Goal: Information Seeking & Learning: Find specific fact

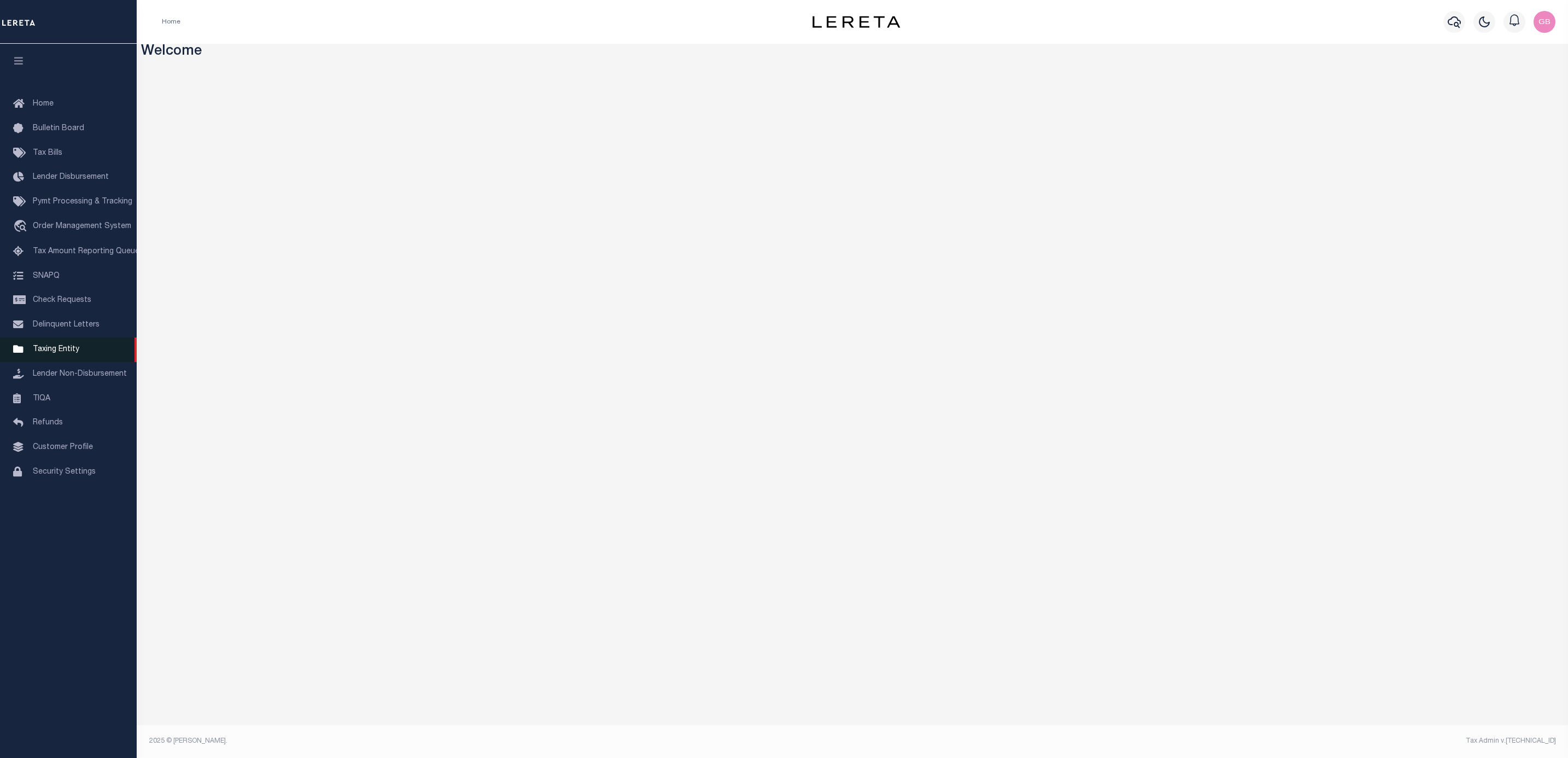
click at [57, 353] on span "Taxing Entity" at bounding box center [56, 349] width 46 height 8
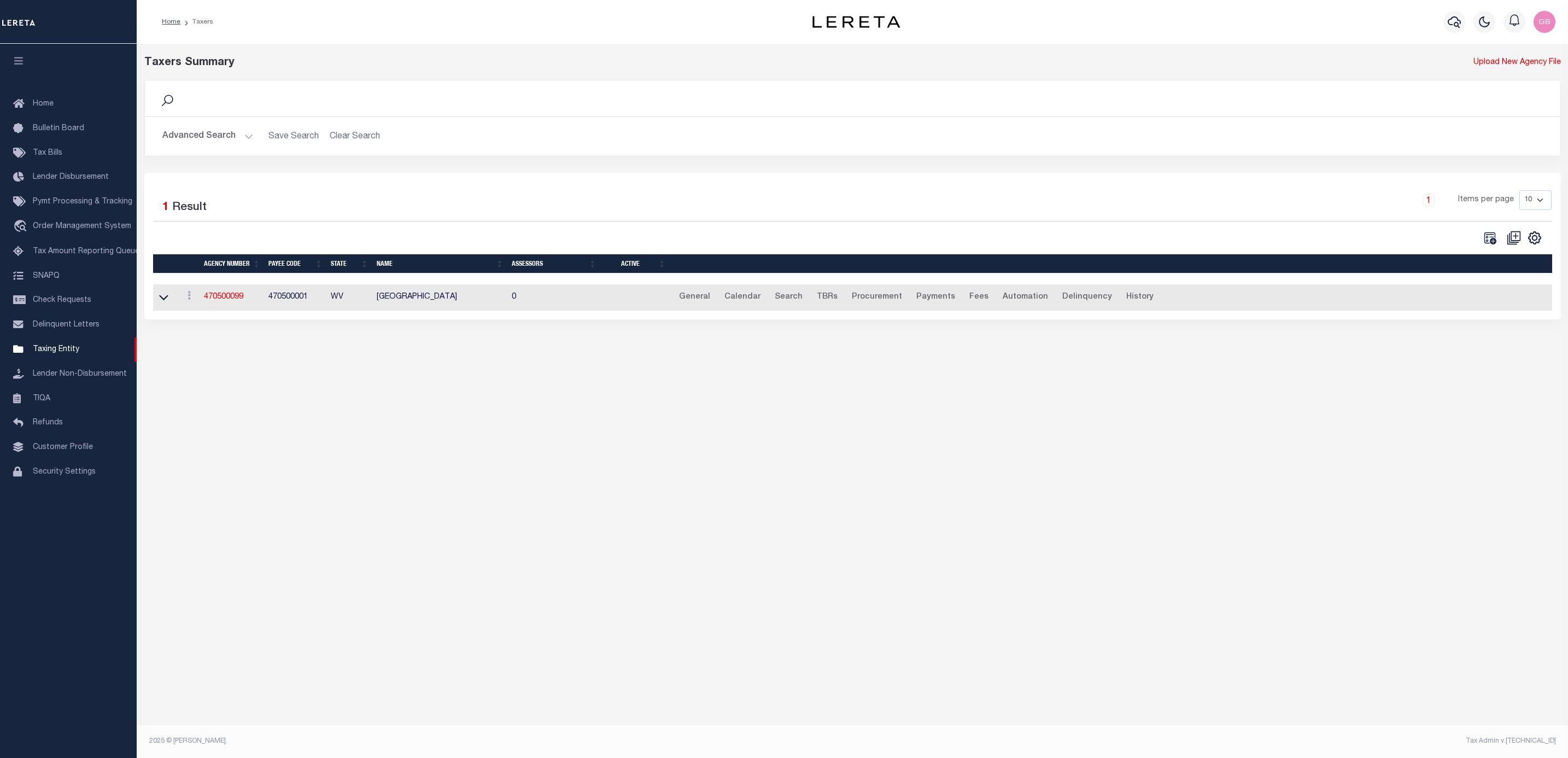
click at [243, 132] on button "Advanced Search" at bounding box center [208, 136] width 91 height 21
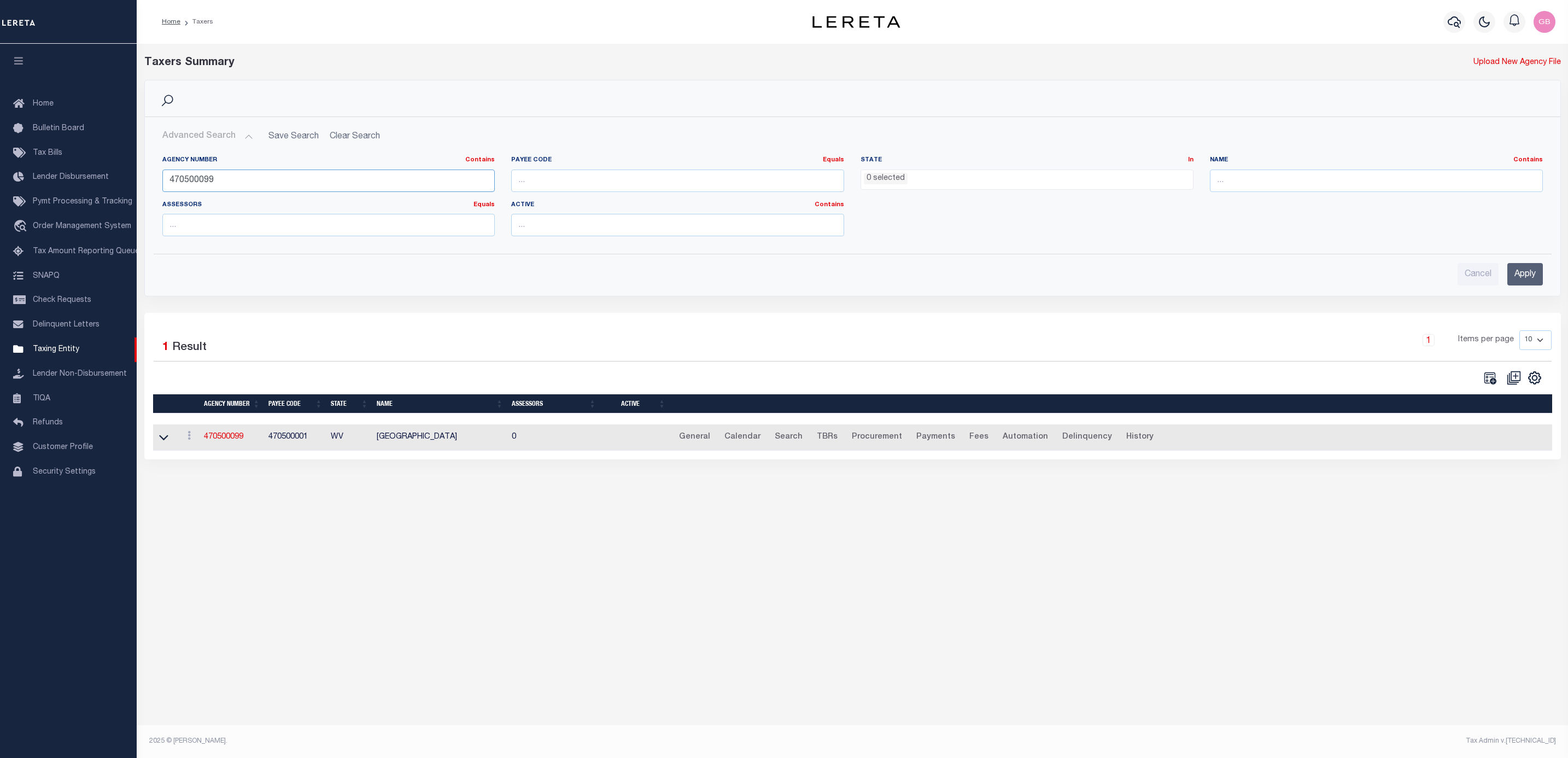
drag, startPoint x: 270, startPoint y: 181, endPoint x: 239, endPoint y: 122, distance: 66.6
click at [47, 180] on div "Home Taxers Profile" at bounding box center [784, 363] width 1568 height 726
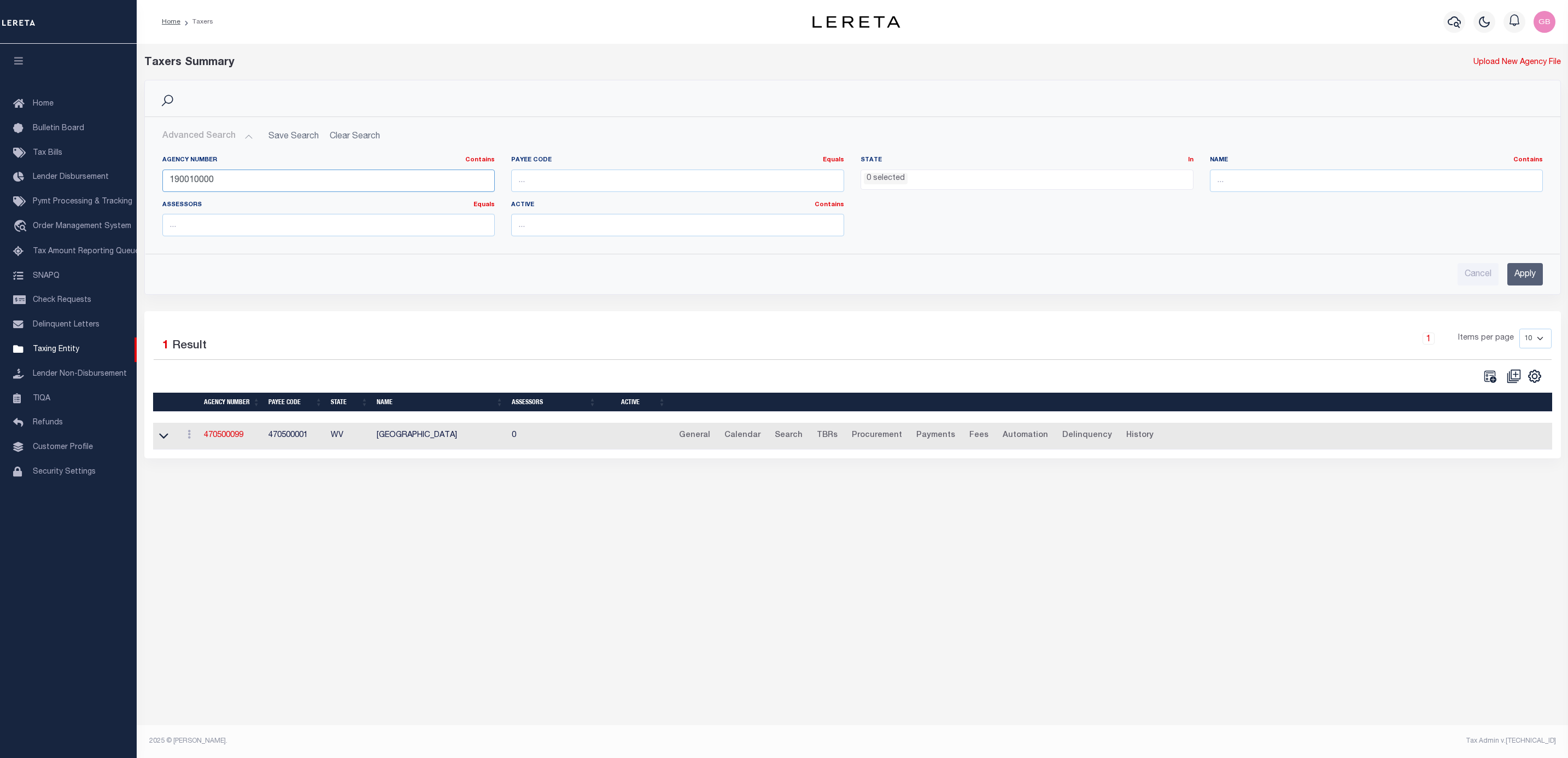
type input "190010000"
click at [1521, 281] on input "Apply" at bounding box center [1525, 274] width 35 height 23
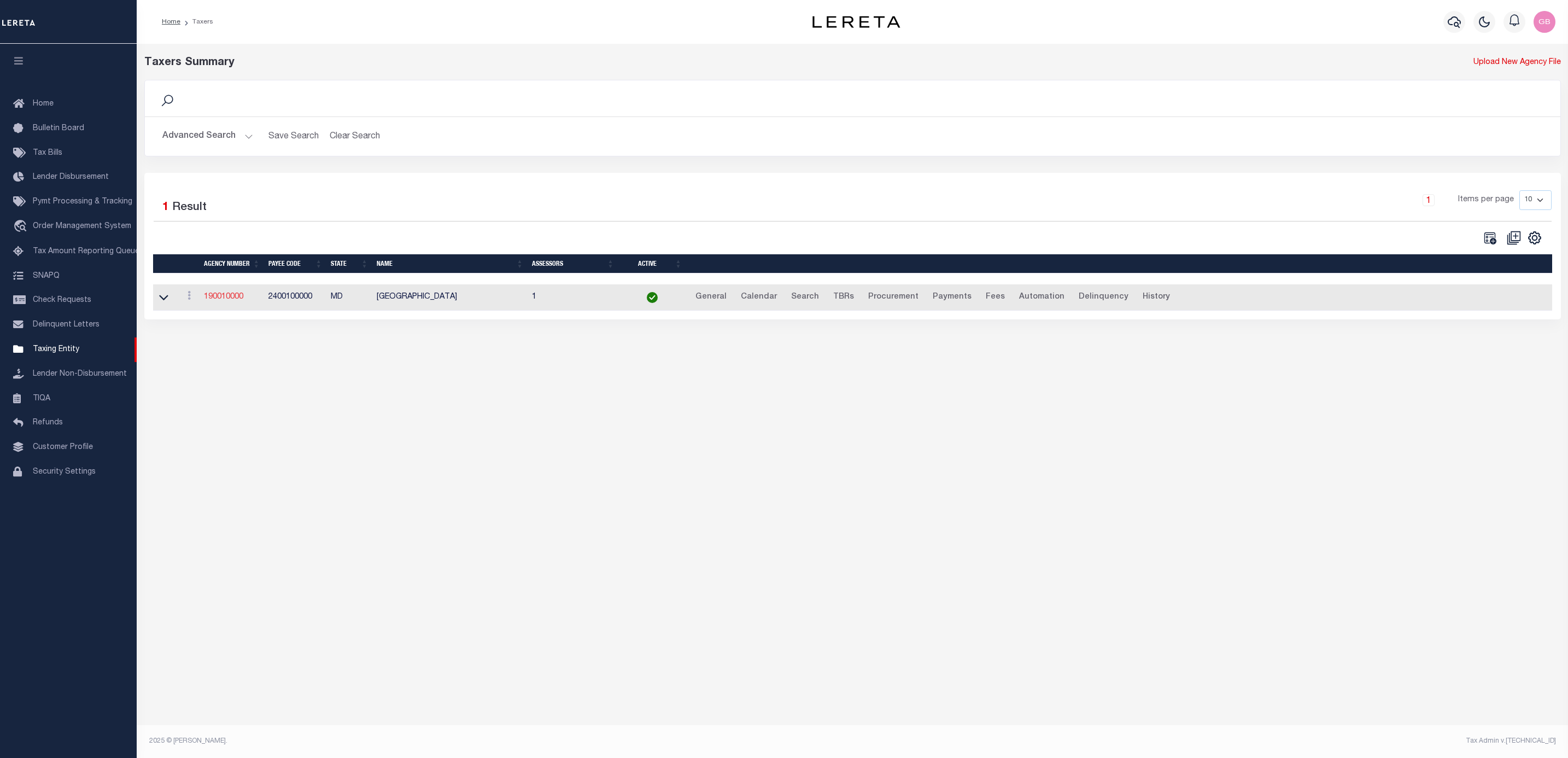
click at [228, 301] on link "190010000" at bounding box center [223, 297] width 40 height 8
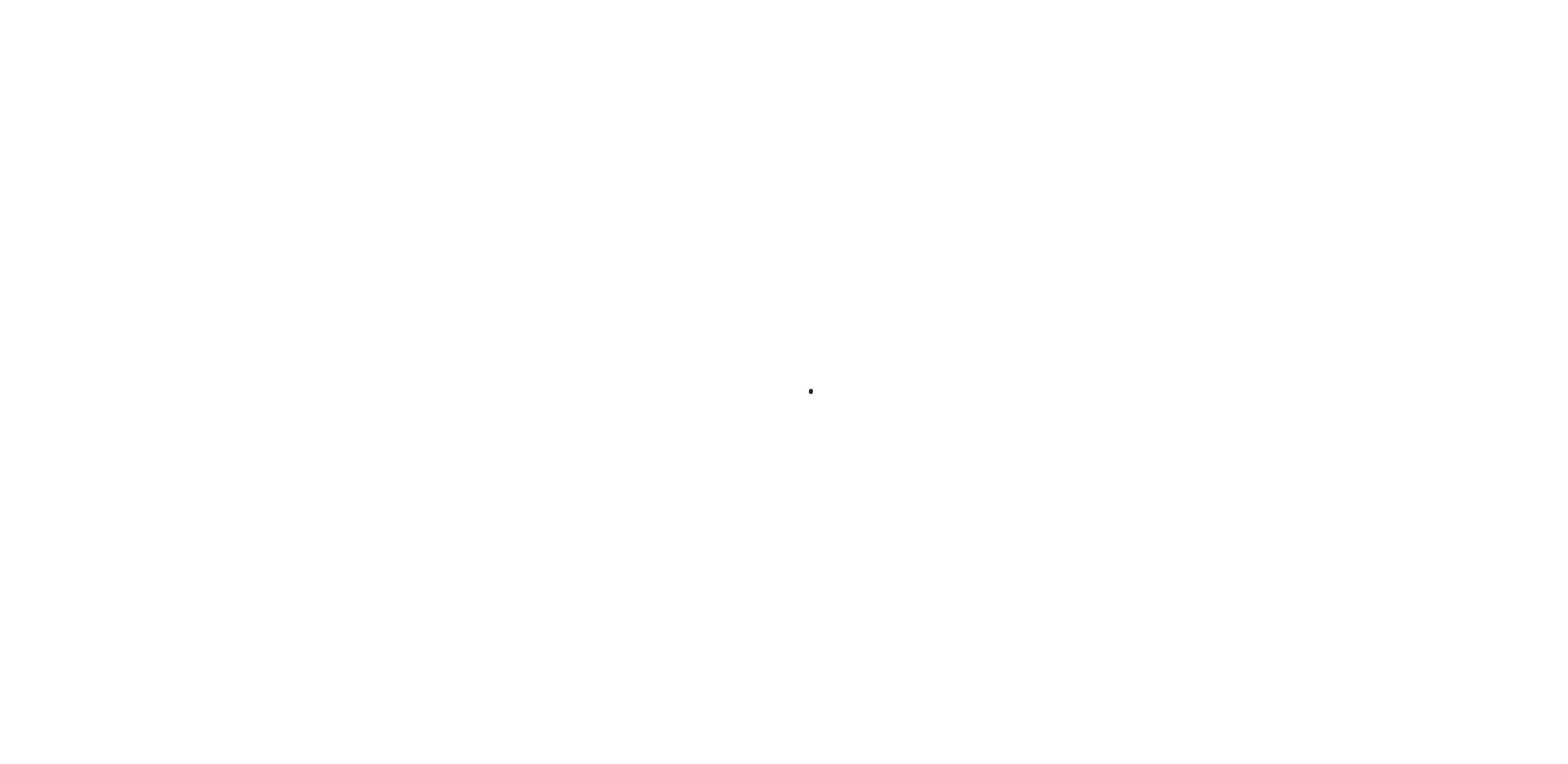
select select
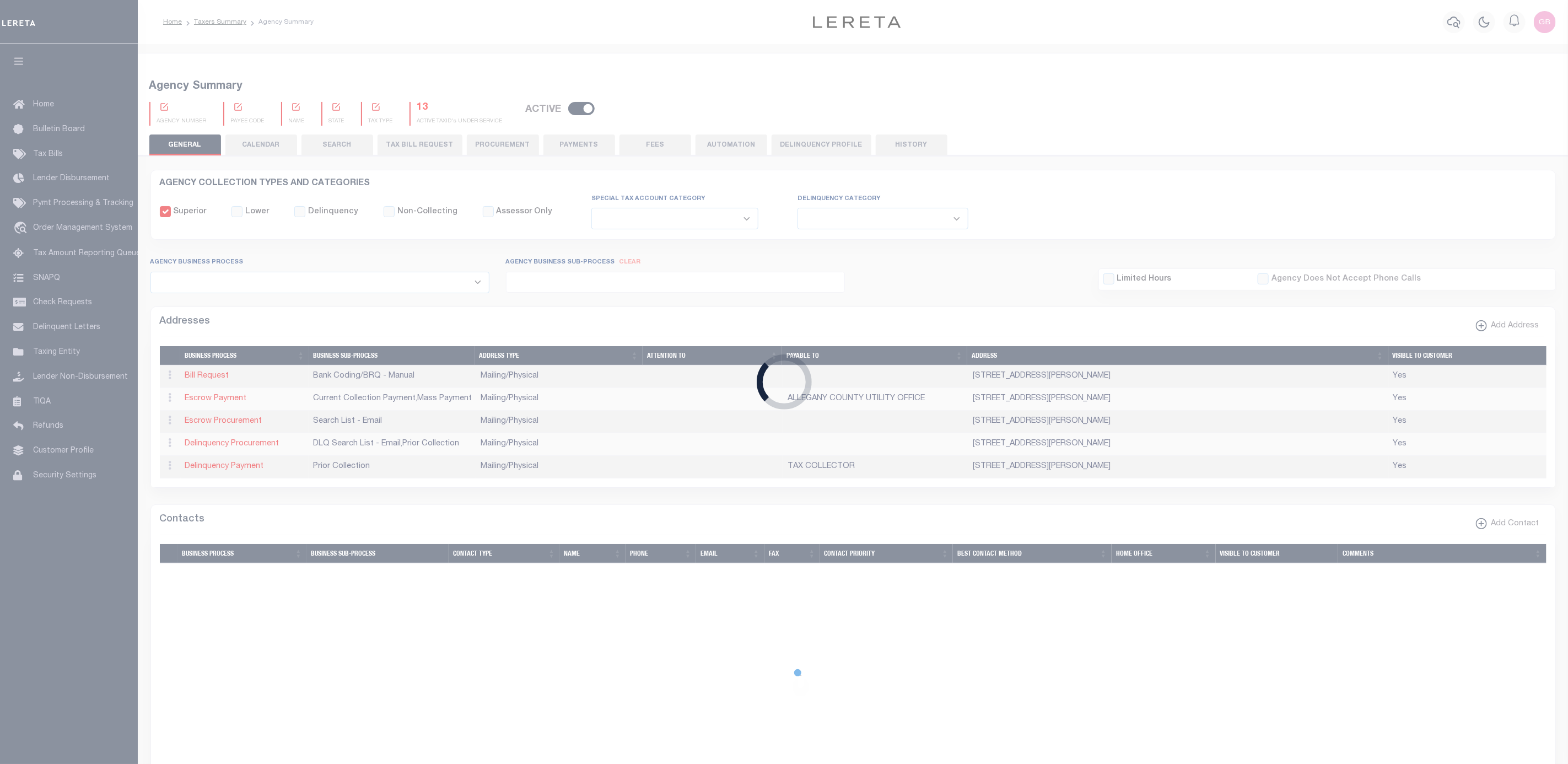
checkbox input "false"
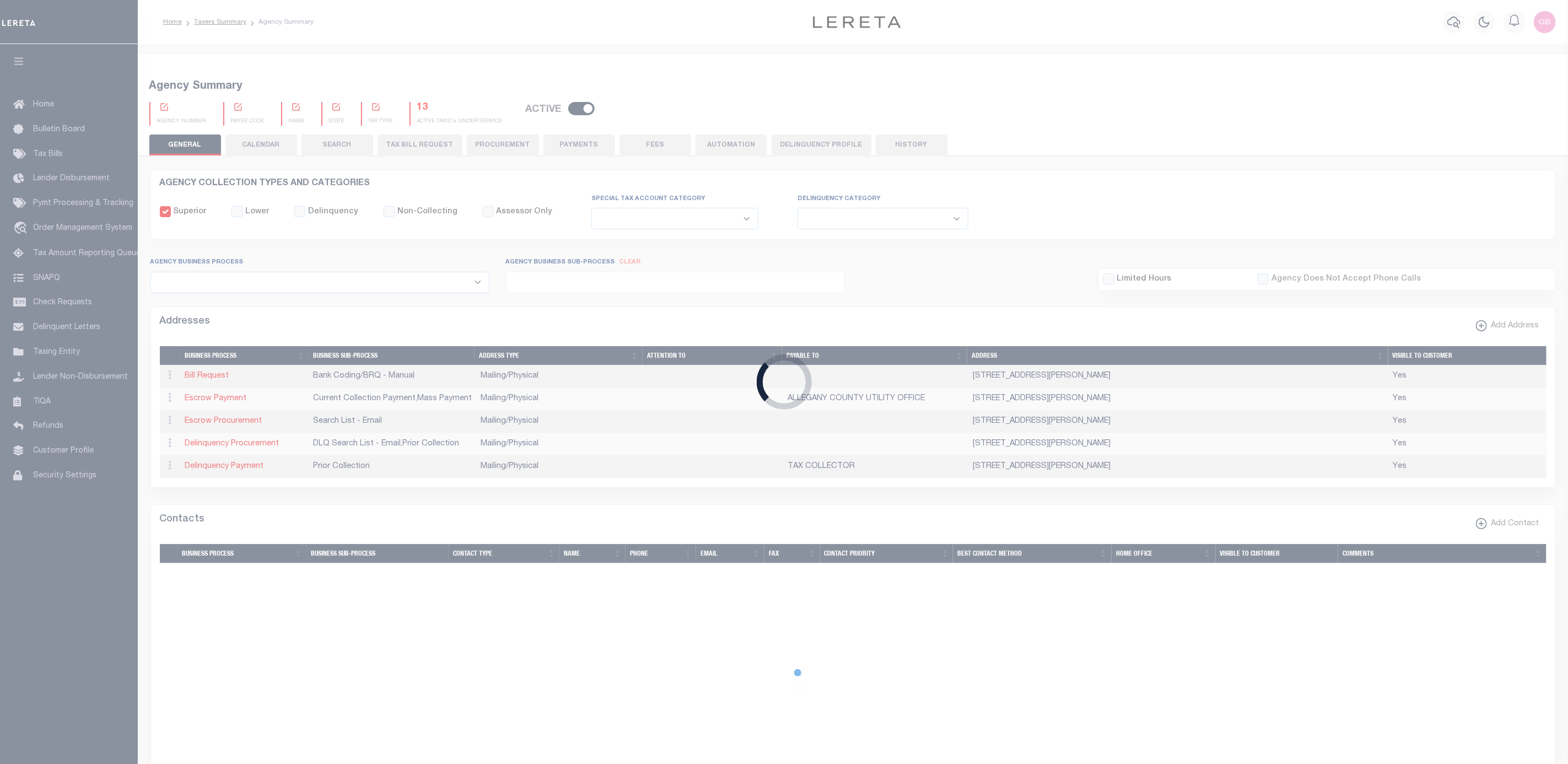
type input "2400100000"
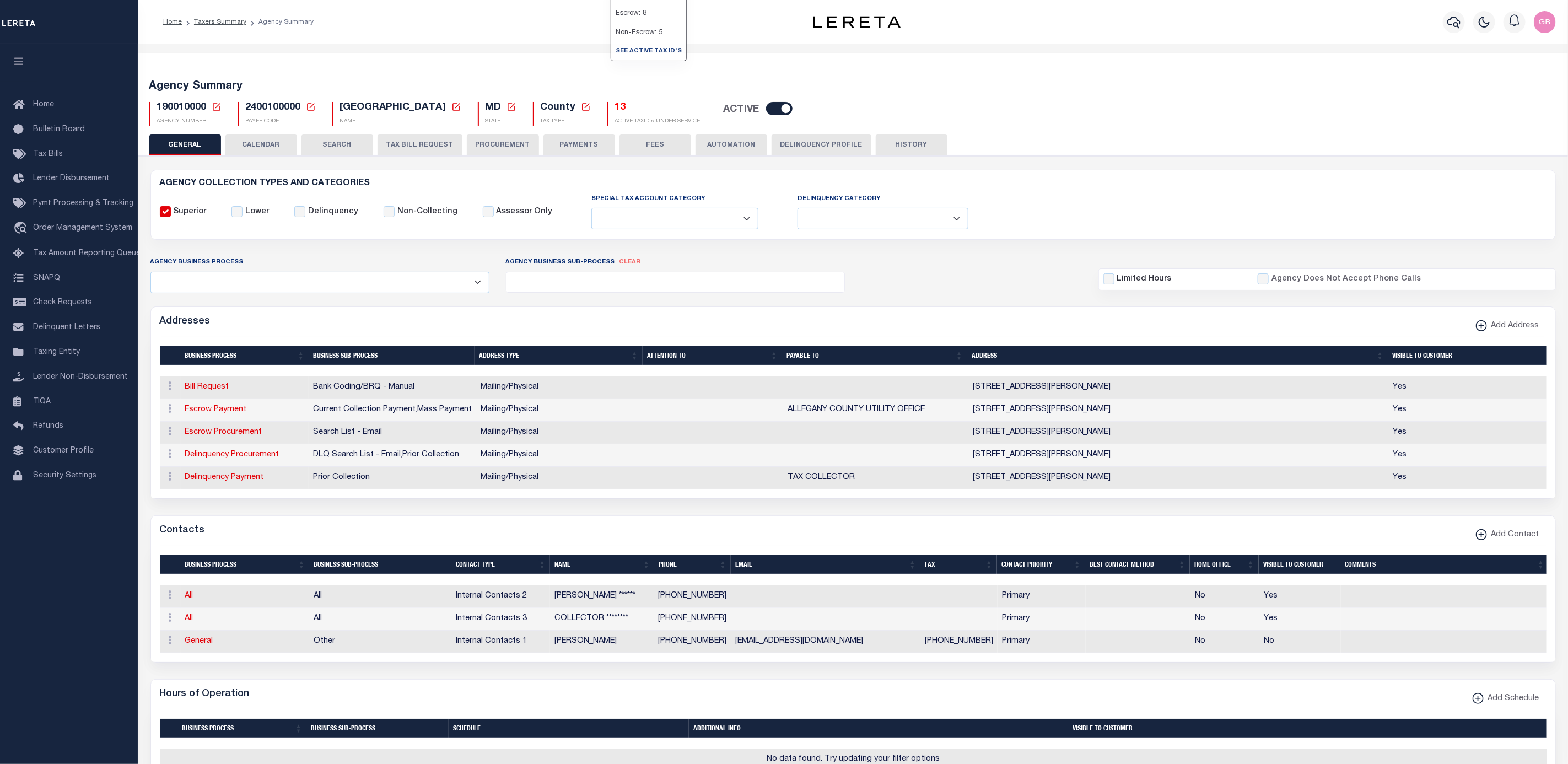
click at [615, 108] on h5 "13" at bounding box center [657, 108] width 85 height 12
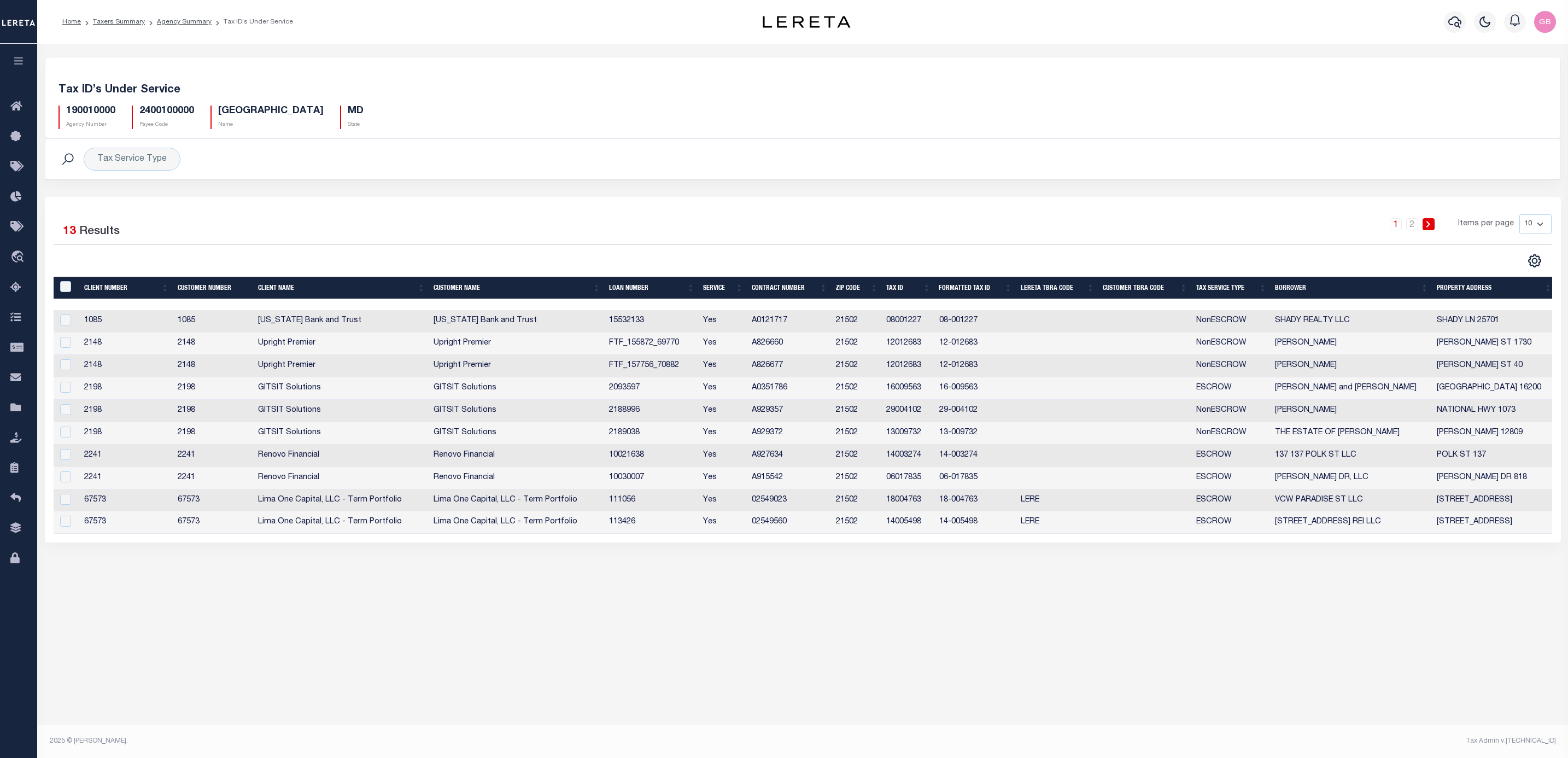
click at [267, 458] on td "Renovo Financial" at bounding box center [341, 455] width 175 height 23
checkbox input "true"
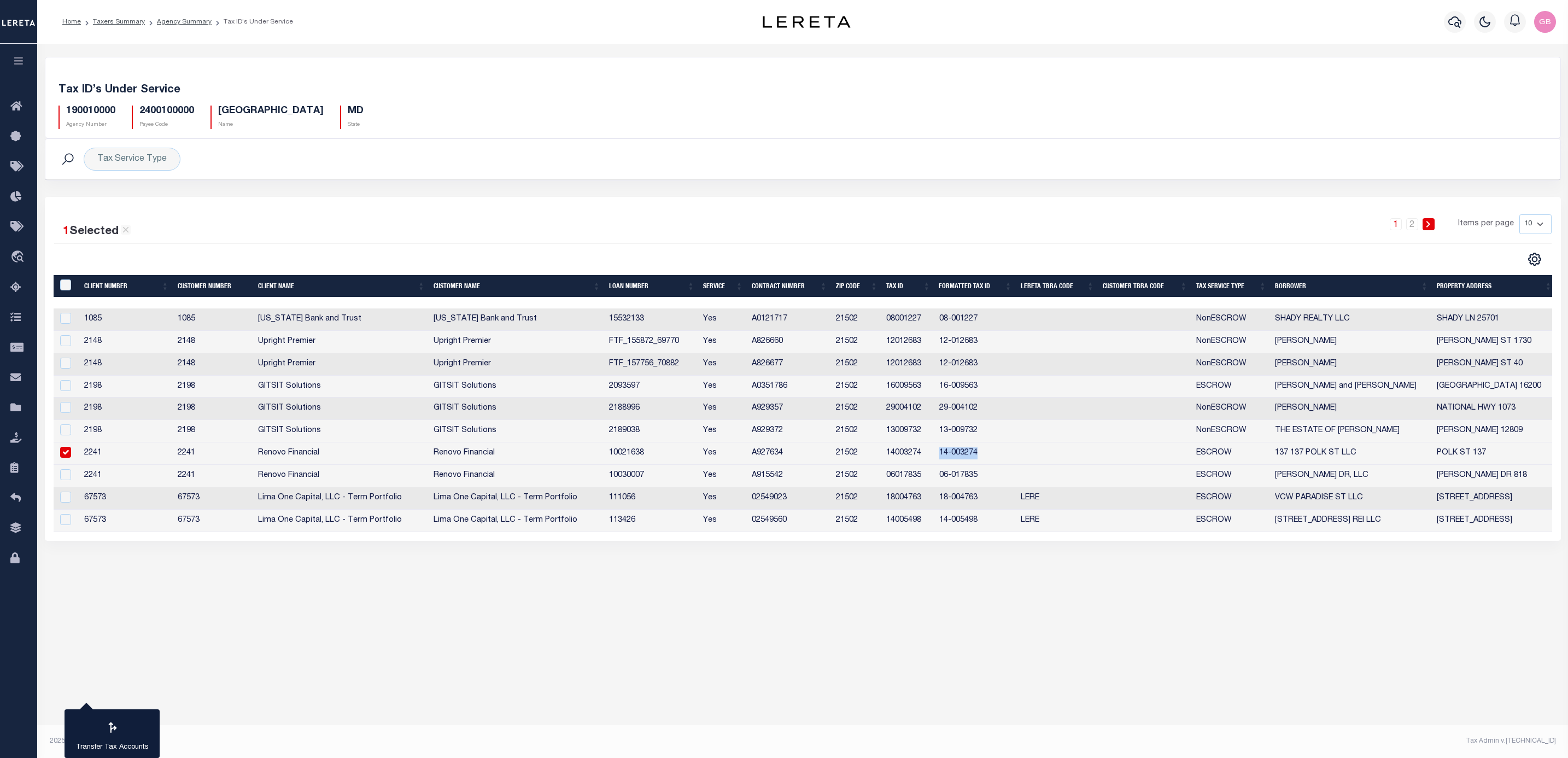
drag, startPoint x: 984, startPoint y: 455, endPoint x: 929, endPoint y: 460, distance: 55.2
click at [929, 460] on tr "2241 2241 Renovo Financial Renovo Financial 10021638 Yes A927634 21502 14003274…" at bounding box center [805, 454] width 1503 height 23
click at [66, 476] on input "checkbox" at bounding box center [66, 475] width 11 height 11
checkbox input "true"
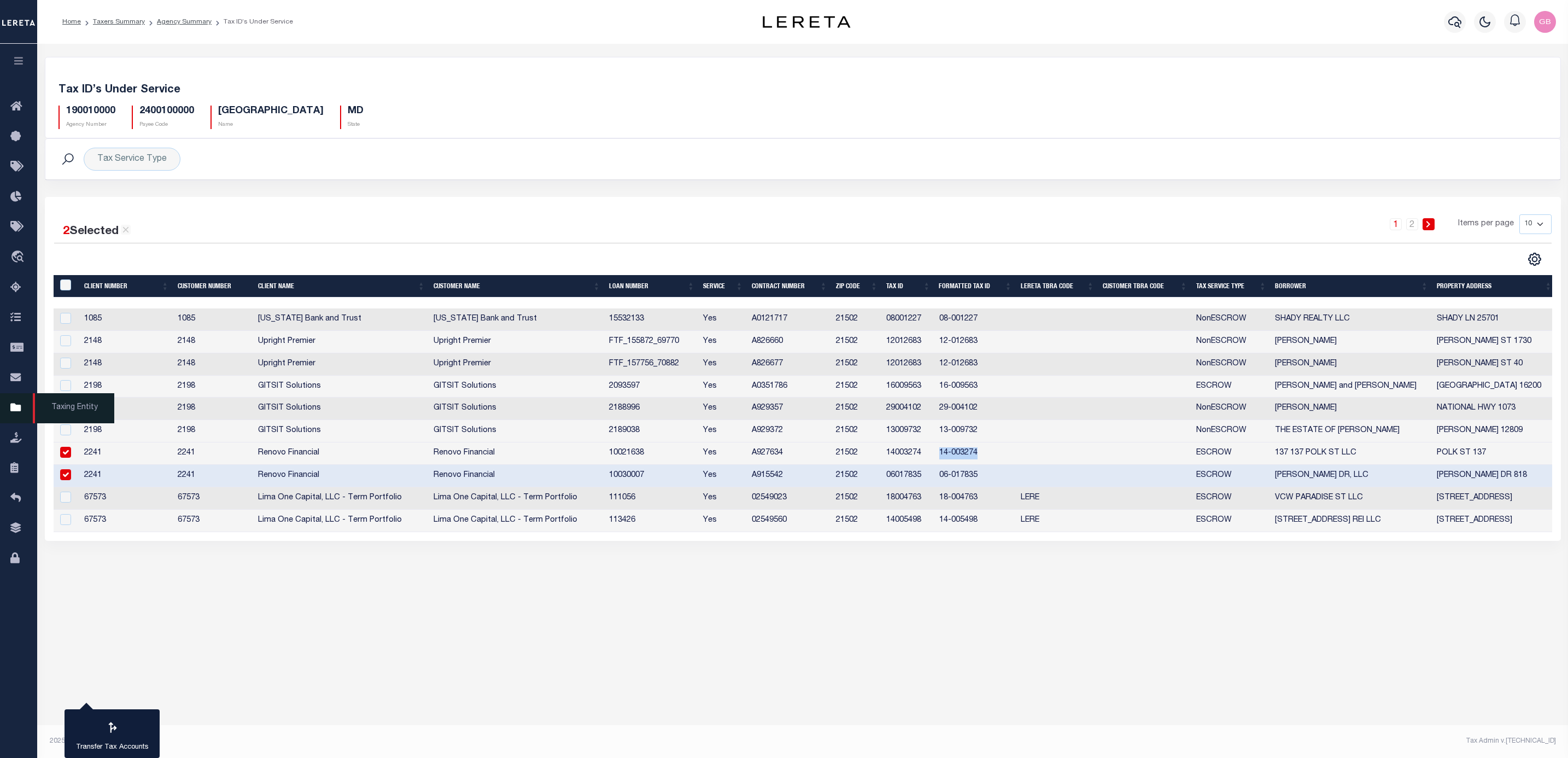
drag, startPoint x: 15, startPoint y: 412, endPoint x: 62, endPoint y: 413, distance: 47.0
click at [16, 412] on icon at bounding box center [19, 408] width 18 height 13
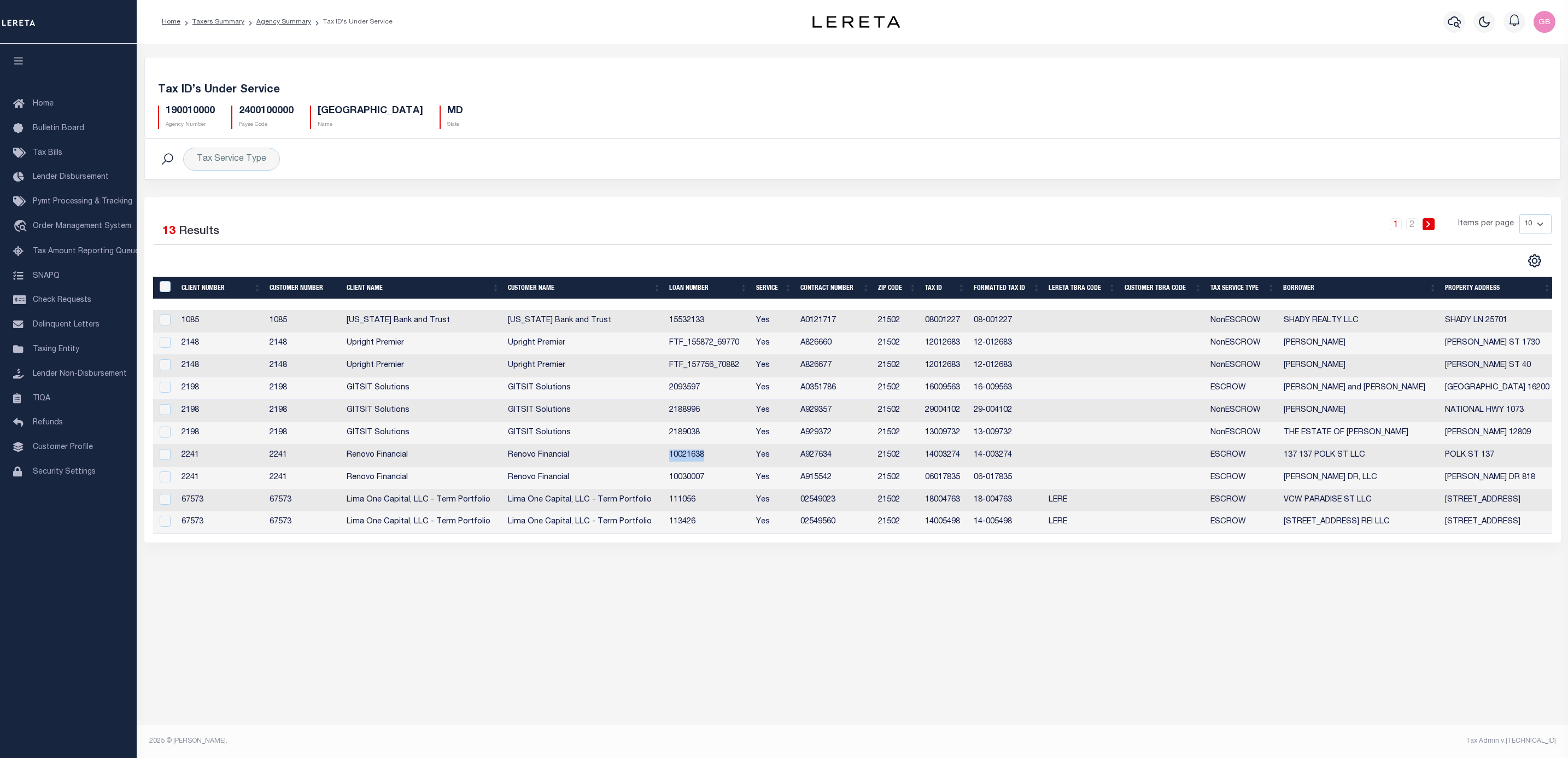
drag, startPoint x: 707, startPoint y: 459, endPoint x: 664, endPoint y: 461, distance: 43.0
click at [665, 461] on td "10021638" at bounding box center [708, 455] width 87 height 23
checkbox input "true"
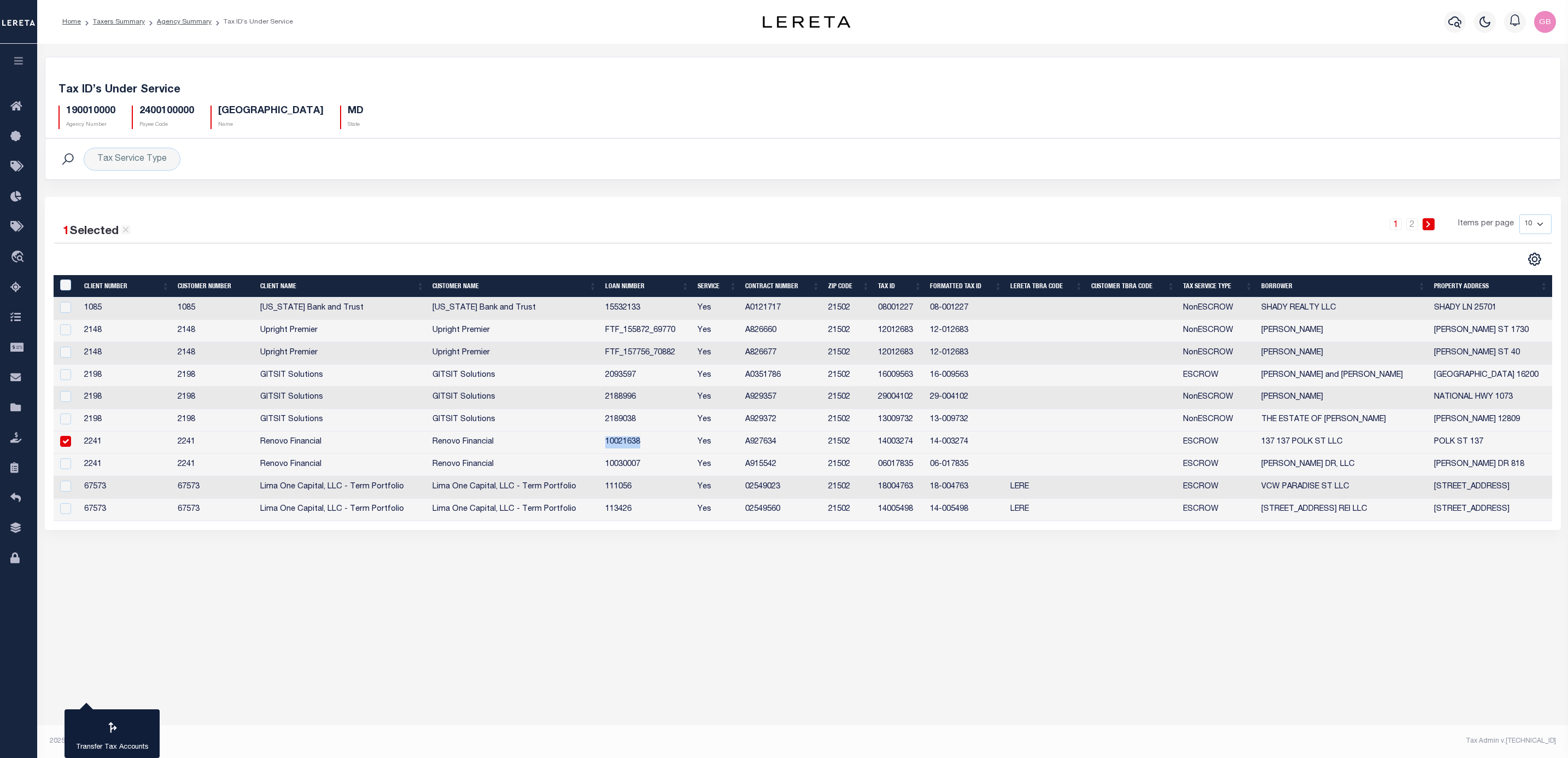
copy td "10021638"
click at [1455, 20] on icon "button" at bounding box center [1455, 22] width 13 height 13
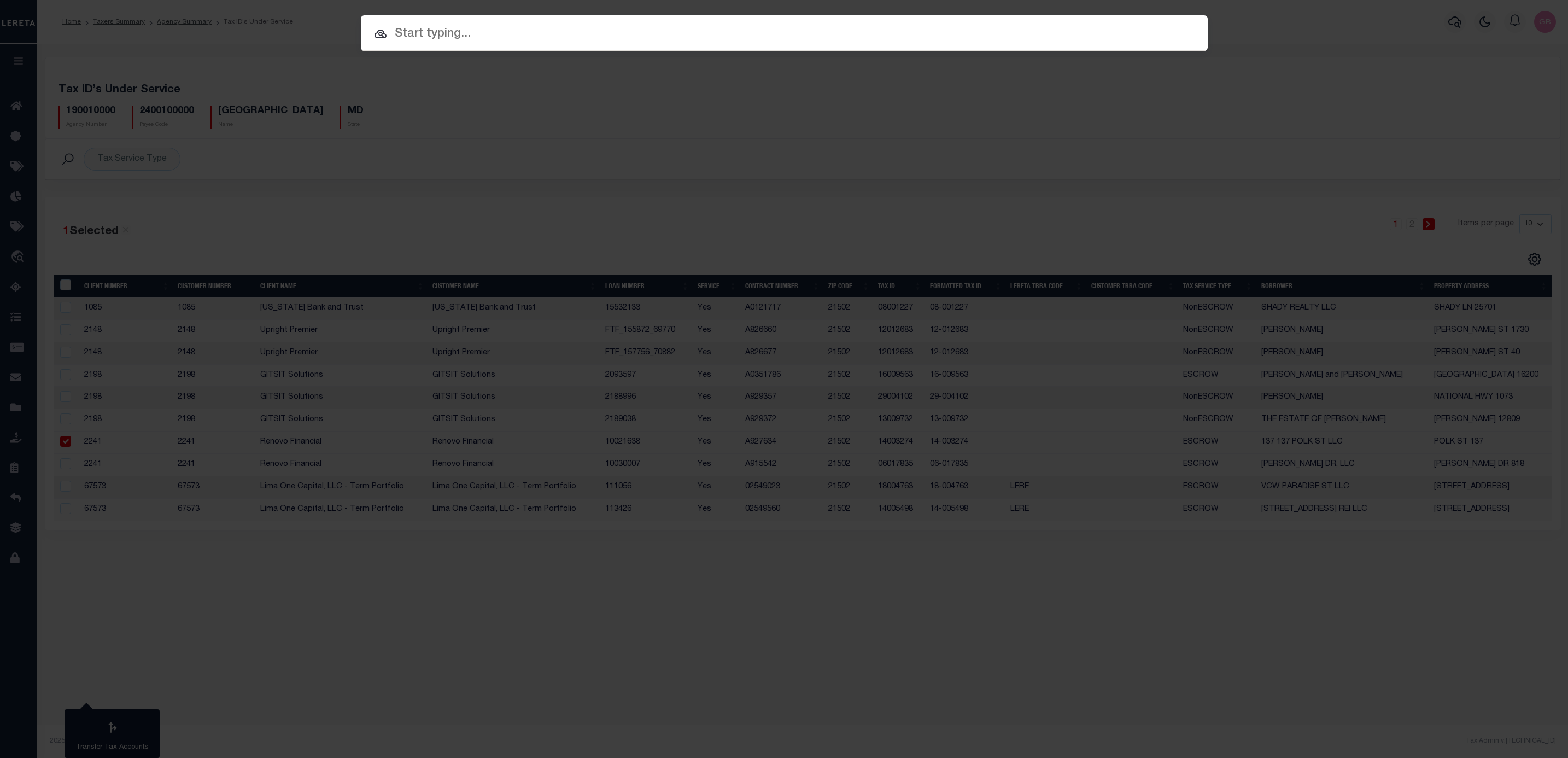
paste input "10021638"
type input "10021638"
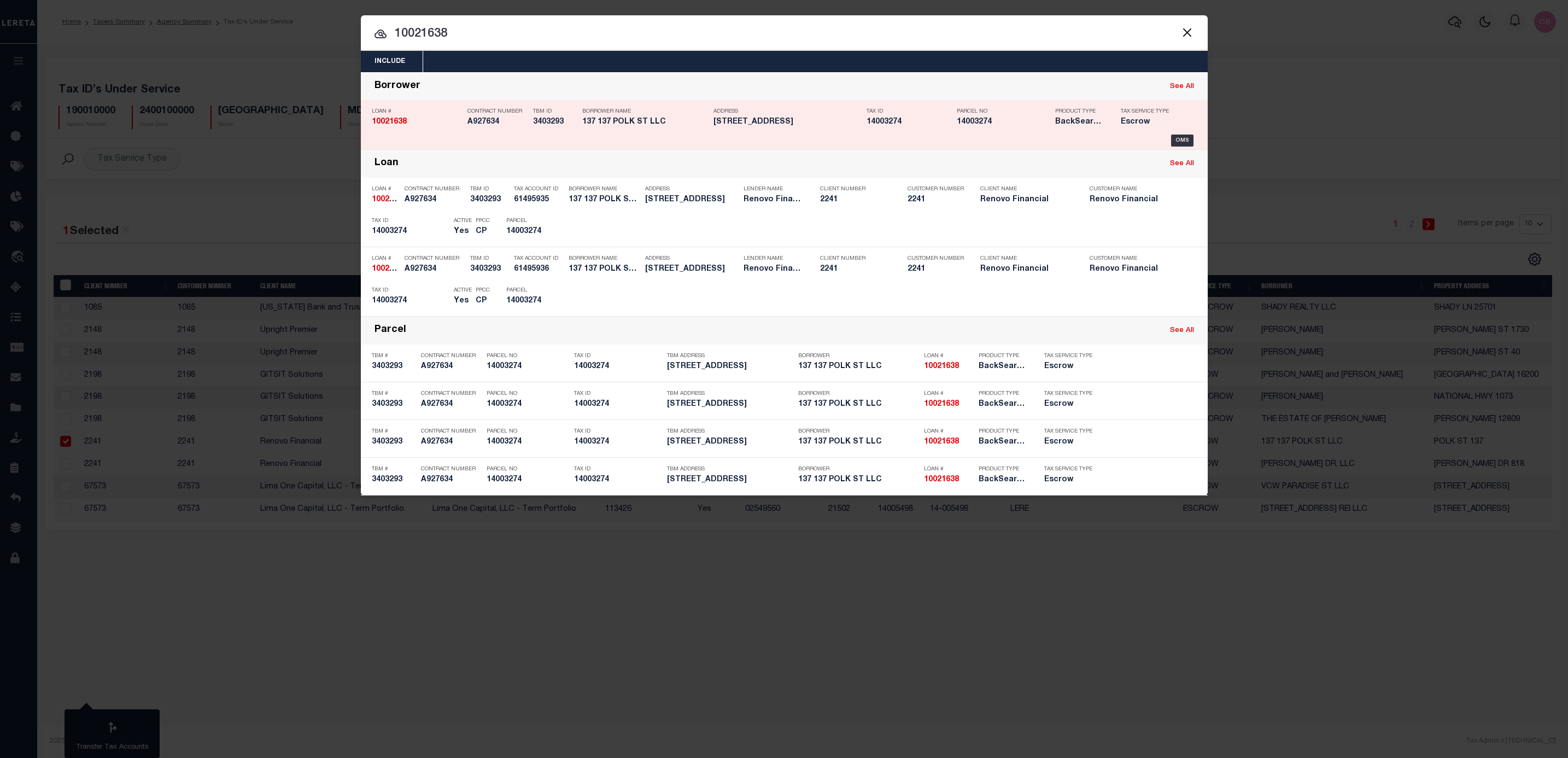
click at [1183, 135] on div "Tax Service Type Escrow" at bounding box center [1148, 119] width 71 height 32
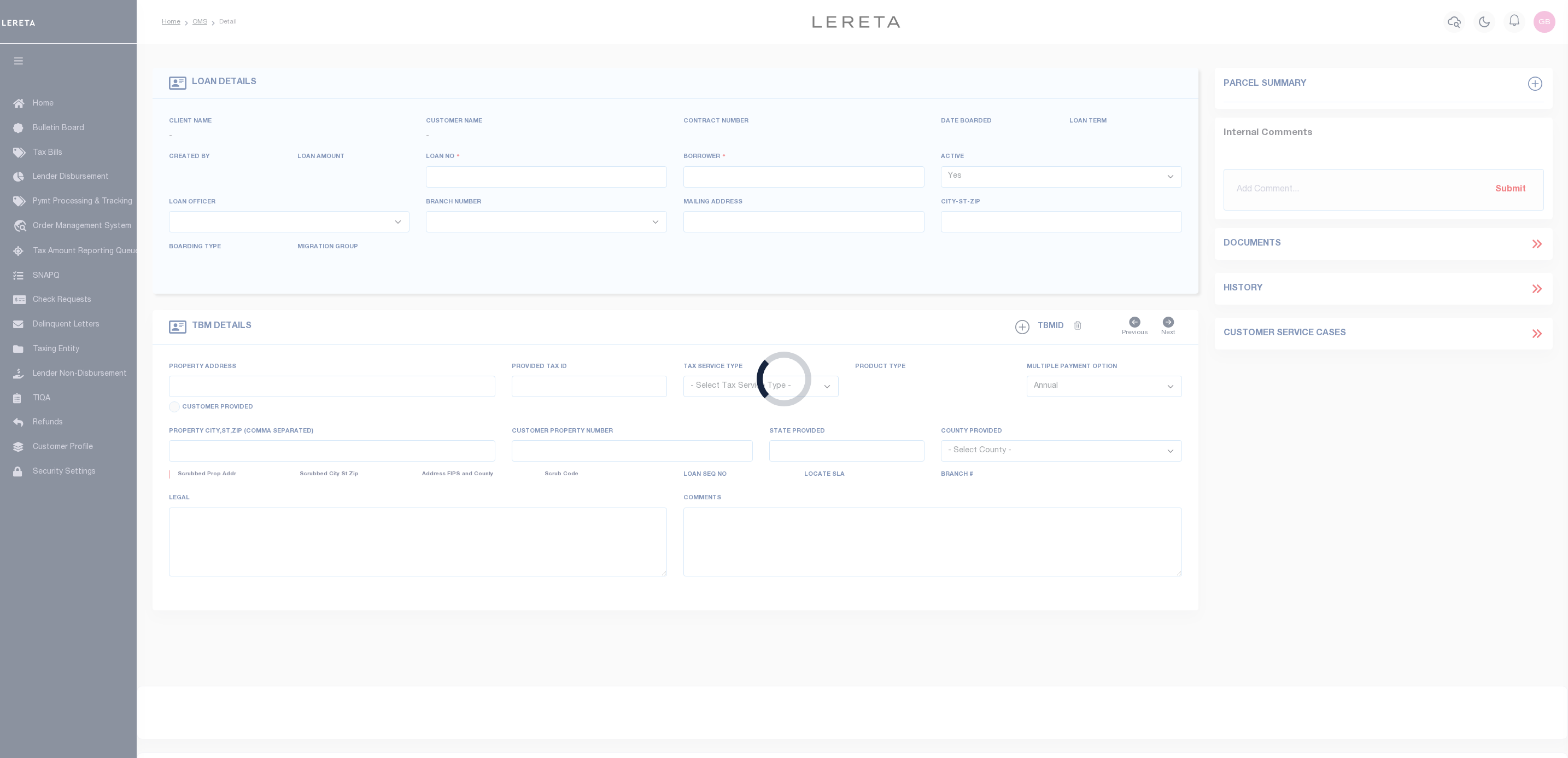
type input "10021638"
type input "137 137 POLK ST LLC"
select select
type input "PO BOX 71236"
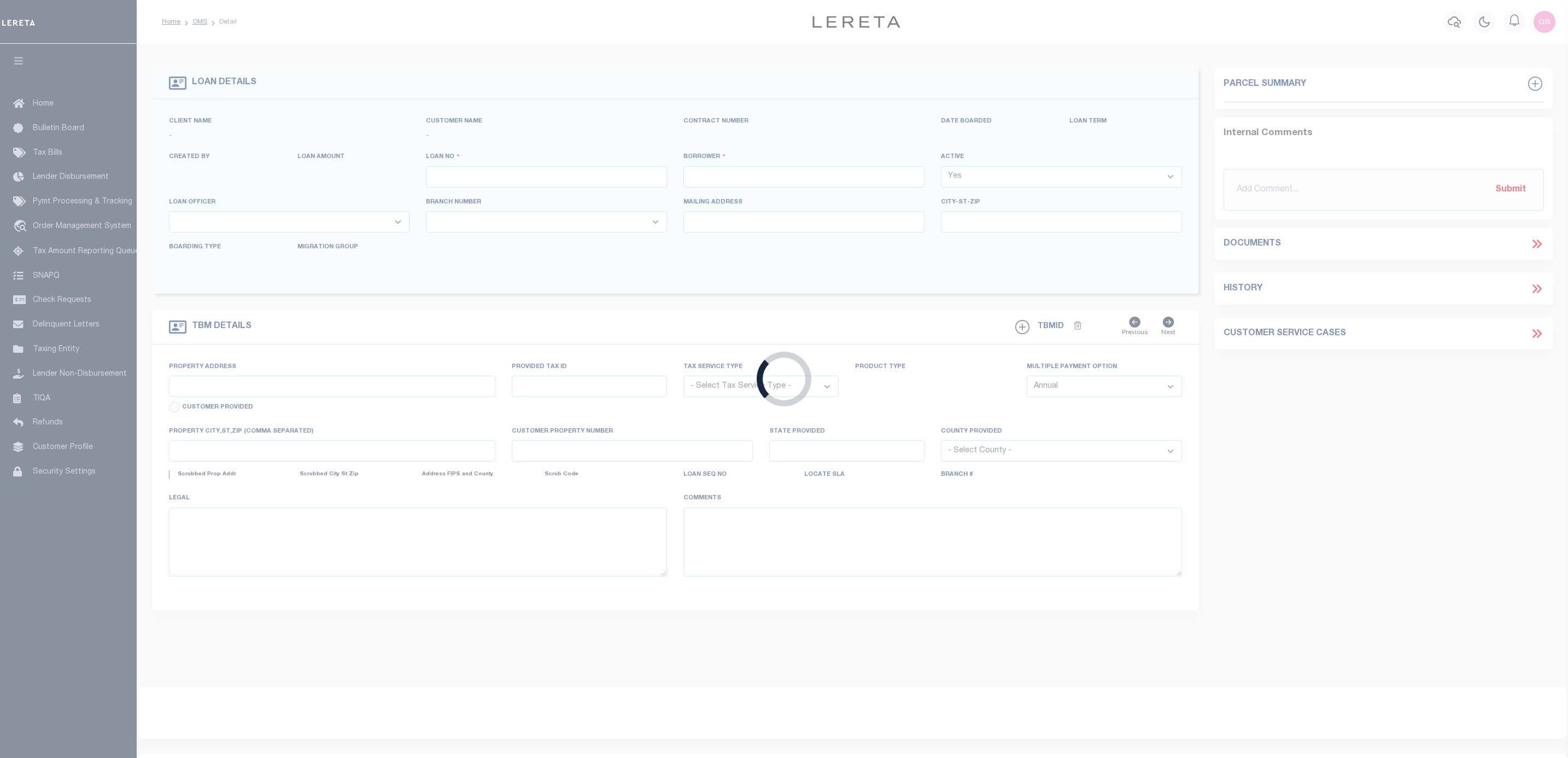
type input "[PERSON_NAME] VA 23255"
select select "10"
select select "Escrow"
type input "[STREET_ADDRESS]"
type input "14003274"
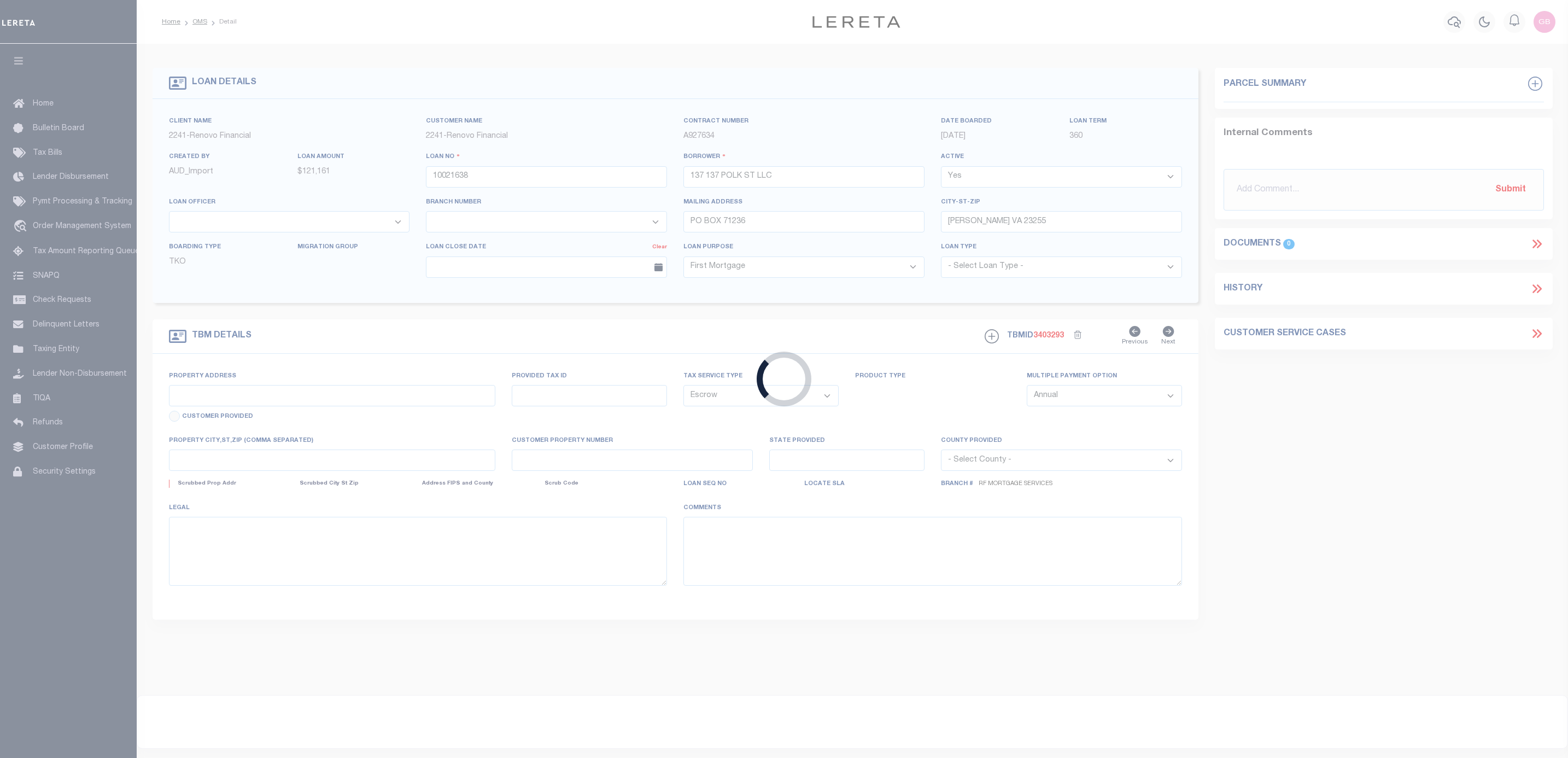
type input "[GEOGRAPHIC_DATA], MD 21502"
type input "a0kUS000007encI"
type input "MD"
select select
type textarea "Liability Limited to Customer Provided Parcel"
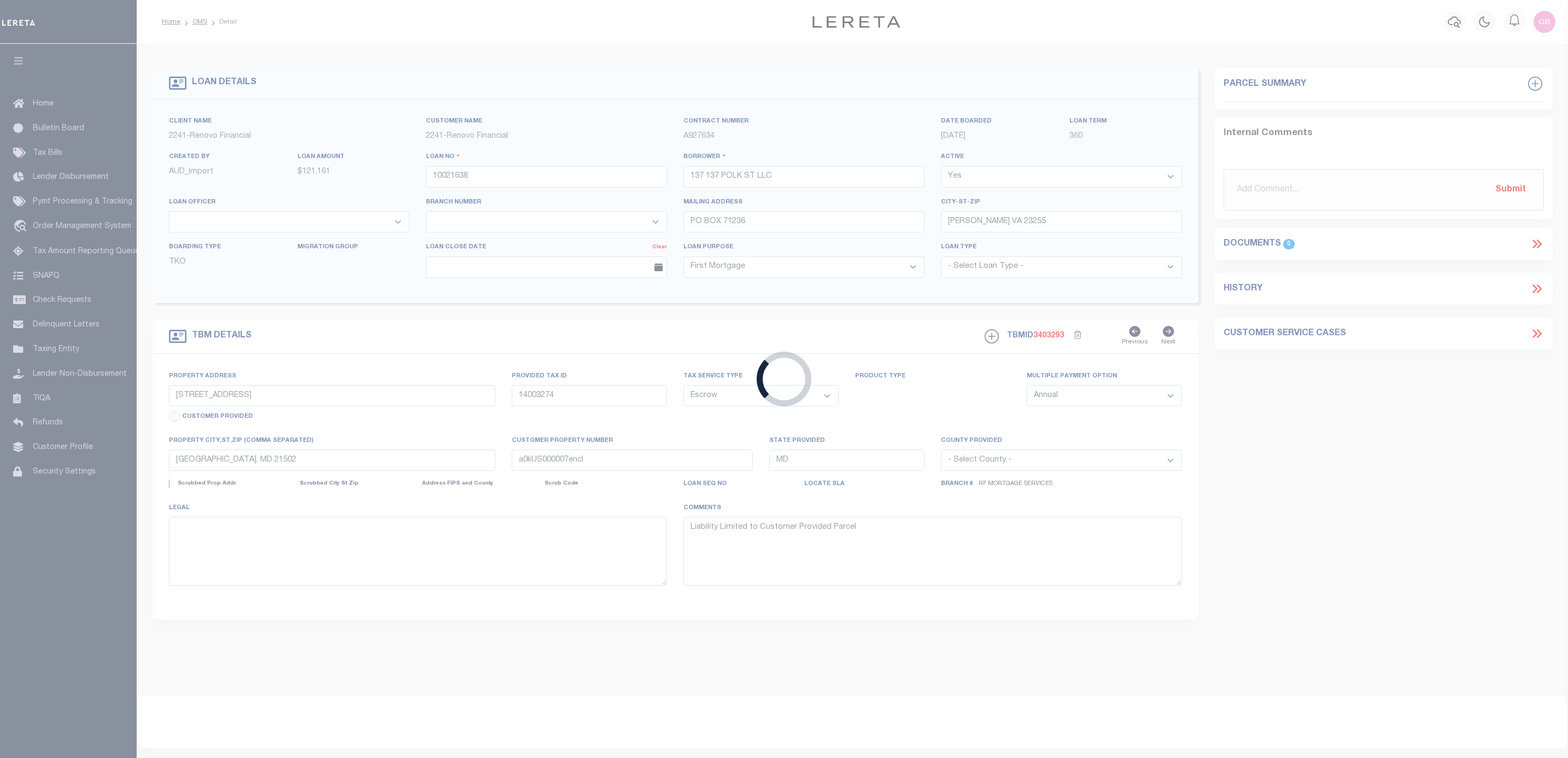
select select "14701"
select select "25067"
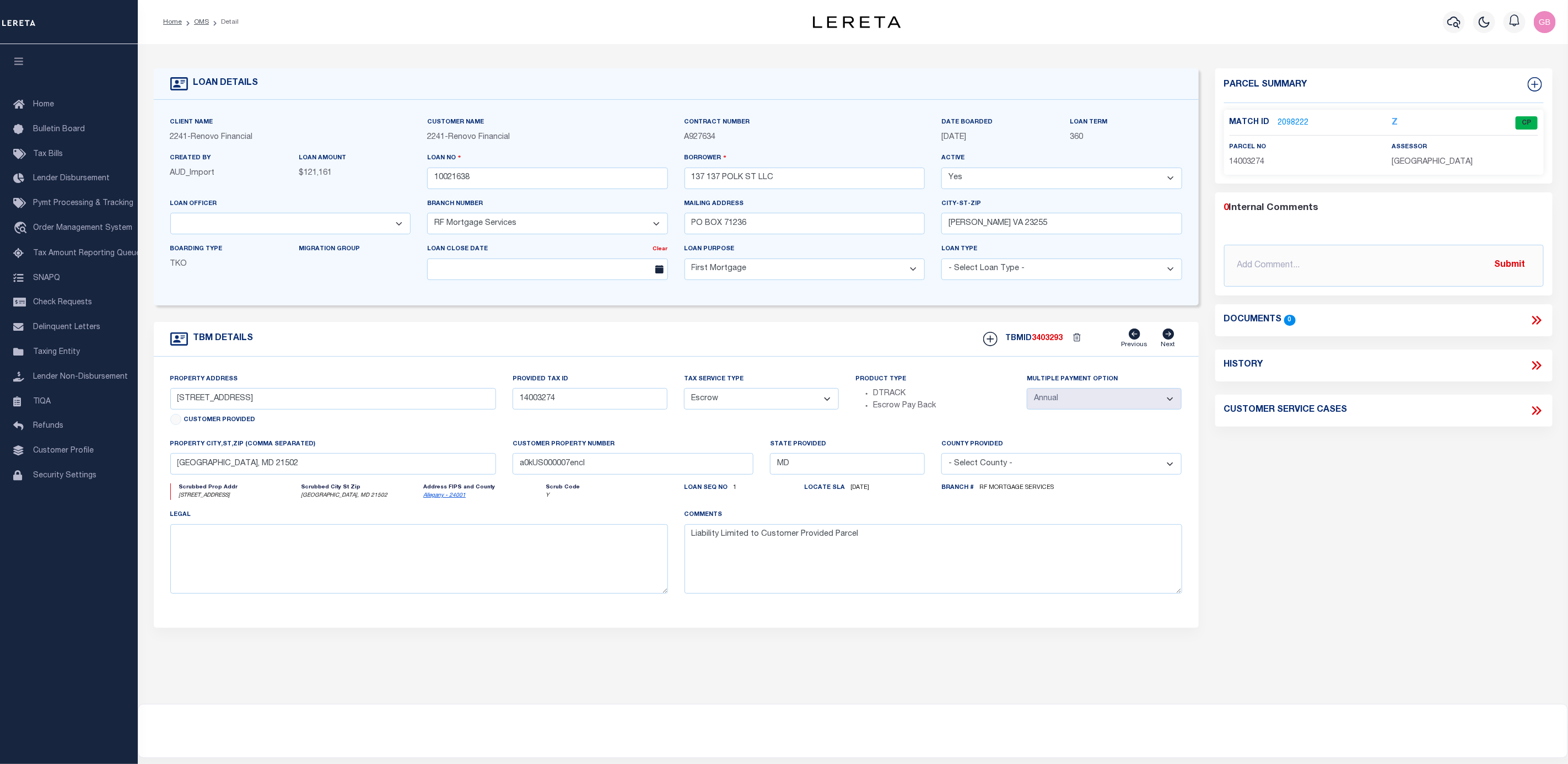
click at [1286, 120] on link "2098222" at bounding box center [1294, 123] width 31 height 12
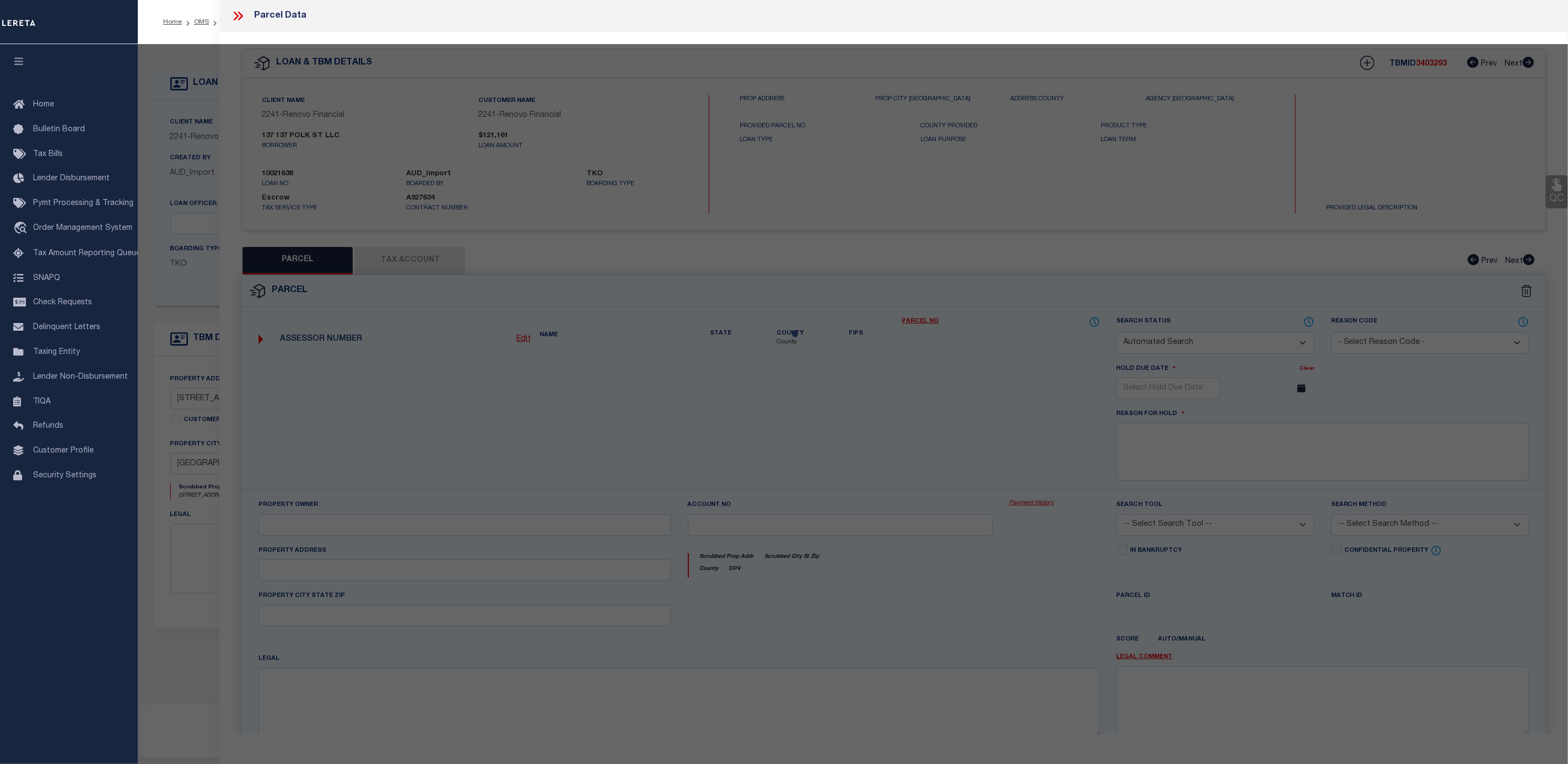
checkbox input "false"
select select "CP"
type input "137 137 POLK ST LLC"
select select "AGW"
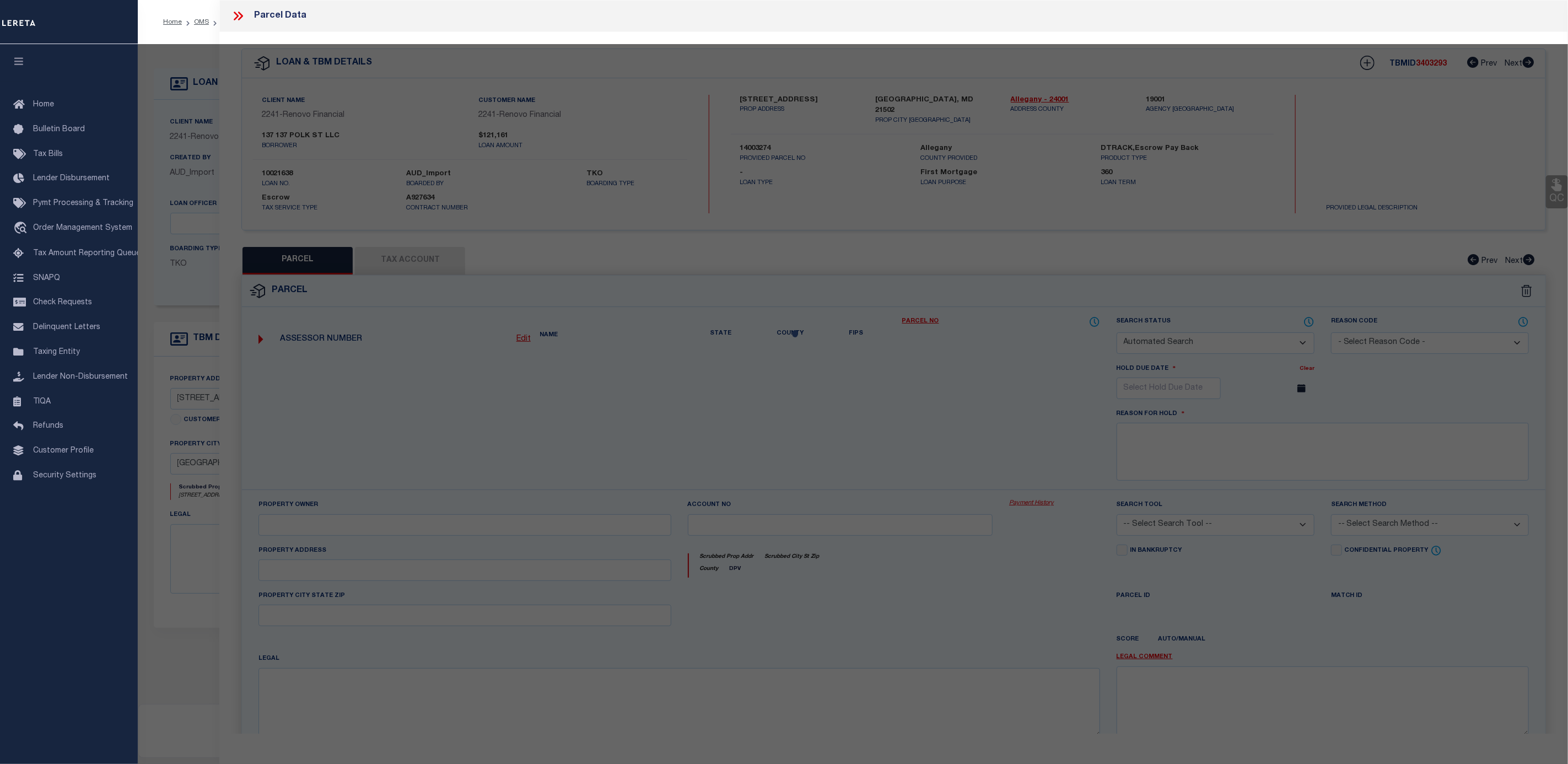
select select
type input "137 POLK ST"
type input "CUMBERLAND, MD 21502"
type textarea "1277 SQ FT 137 POLK ST PT LOTS 2-3 23.6X54"
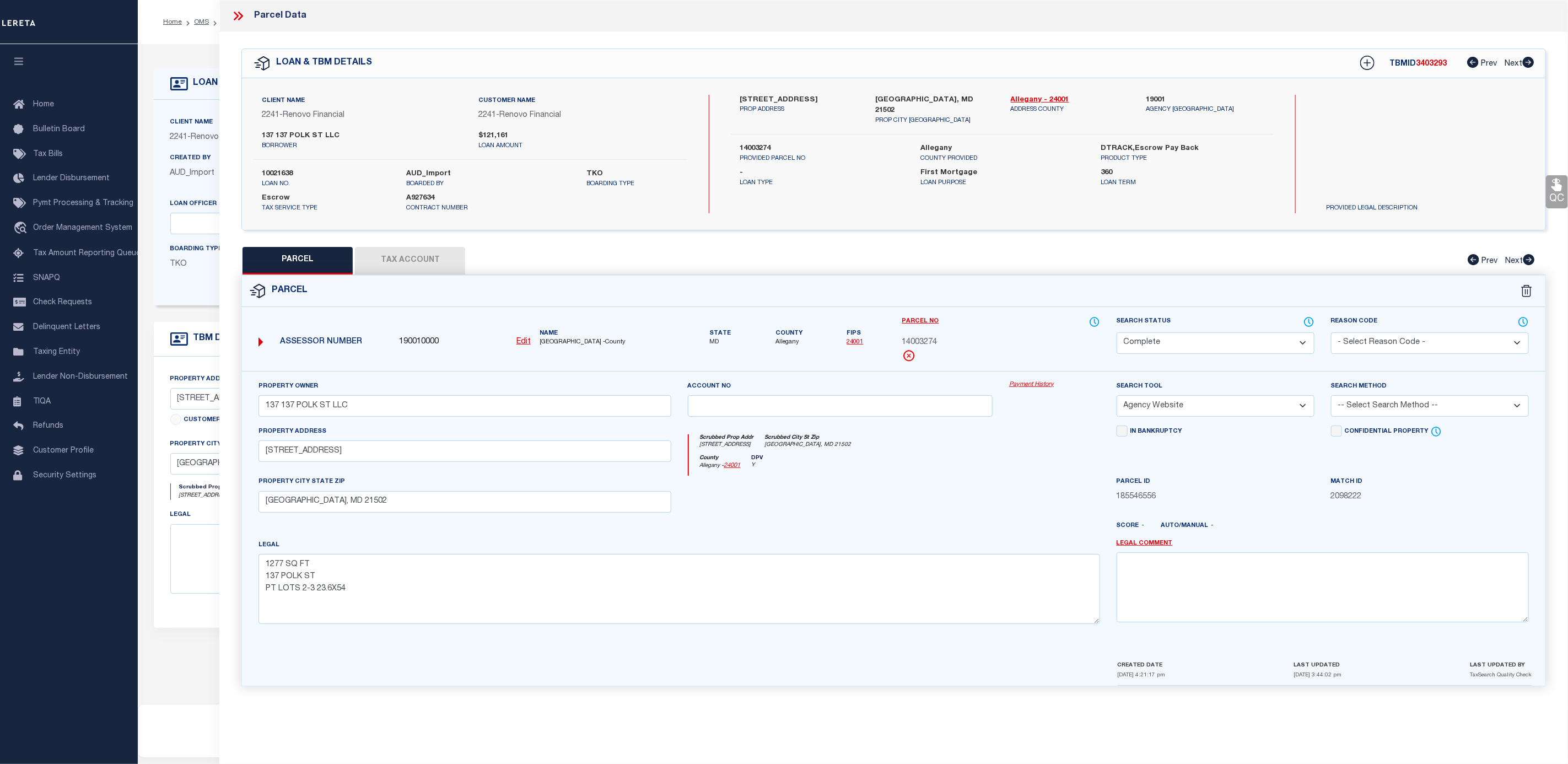
click at [1021, 381] on div "Property Owner 137 137 POLK ST LLC Account no Payment History Search Tool -- Se…" at bounding box center [894, 515] width 1303 height 288
click at [1027, 384] on link "Payment History" at bounding box center [1055, 385] width 91 height 9
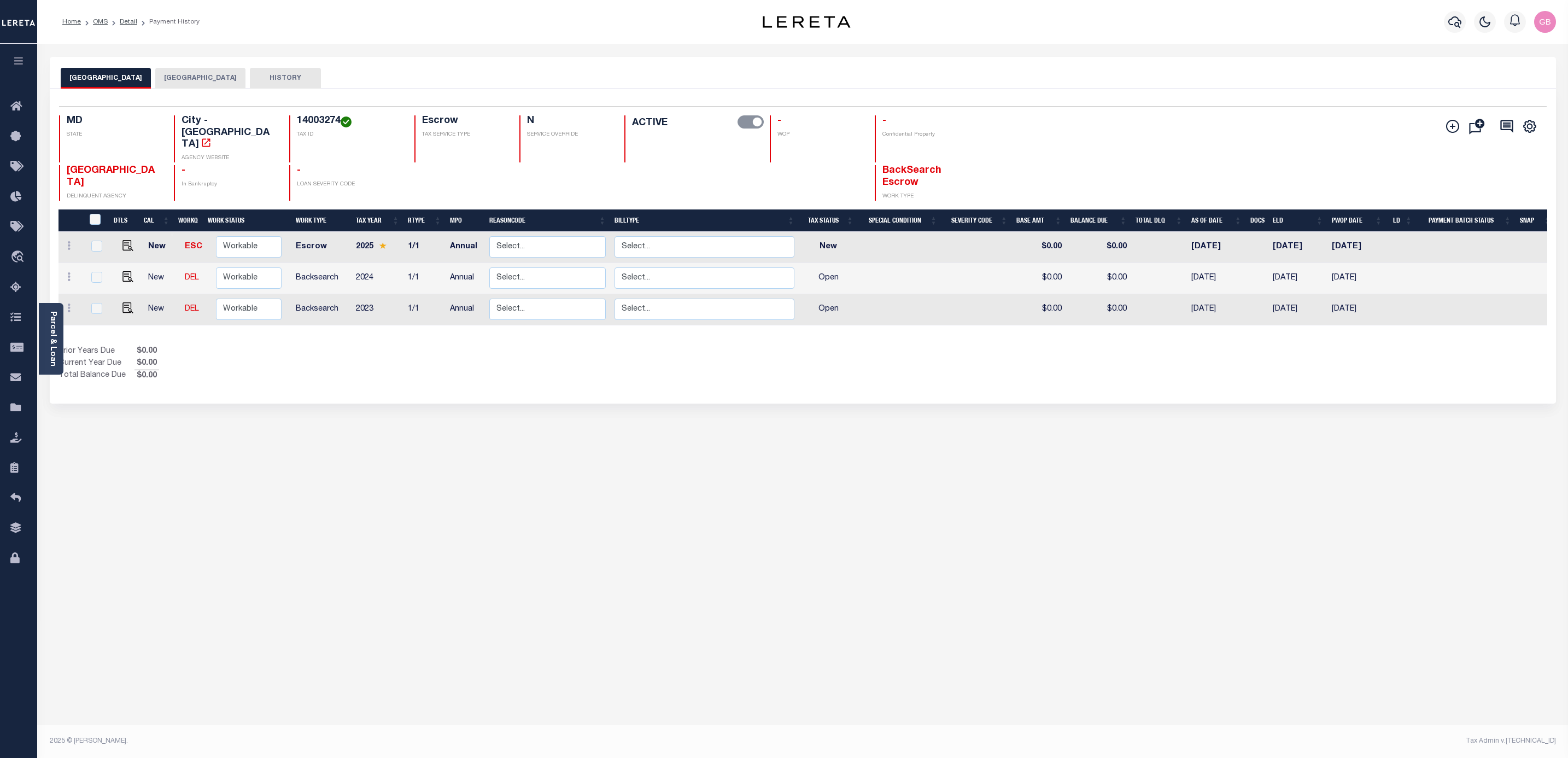
click at [180, 86] on button "[GEOGRAPHIC_DATA]" at bounding box center [200, 78] width 90 height 21
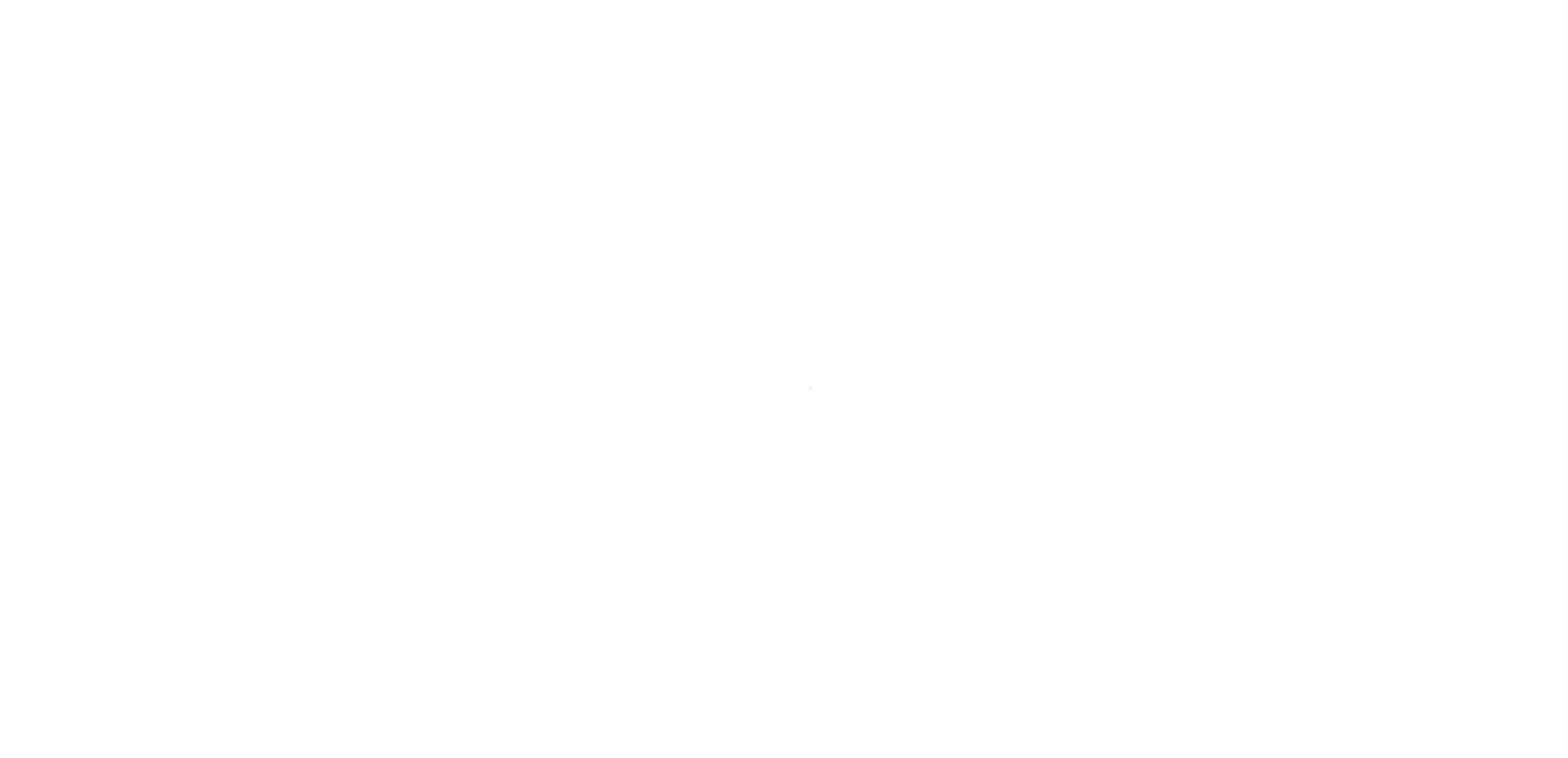
select select
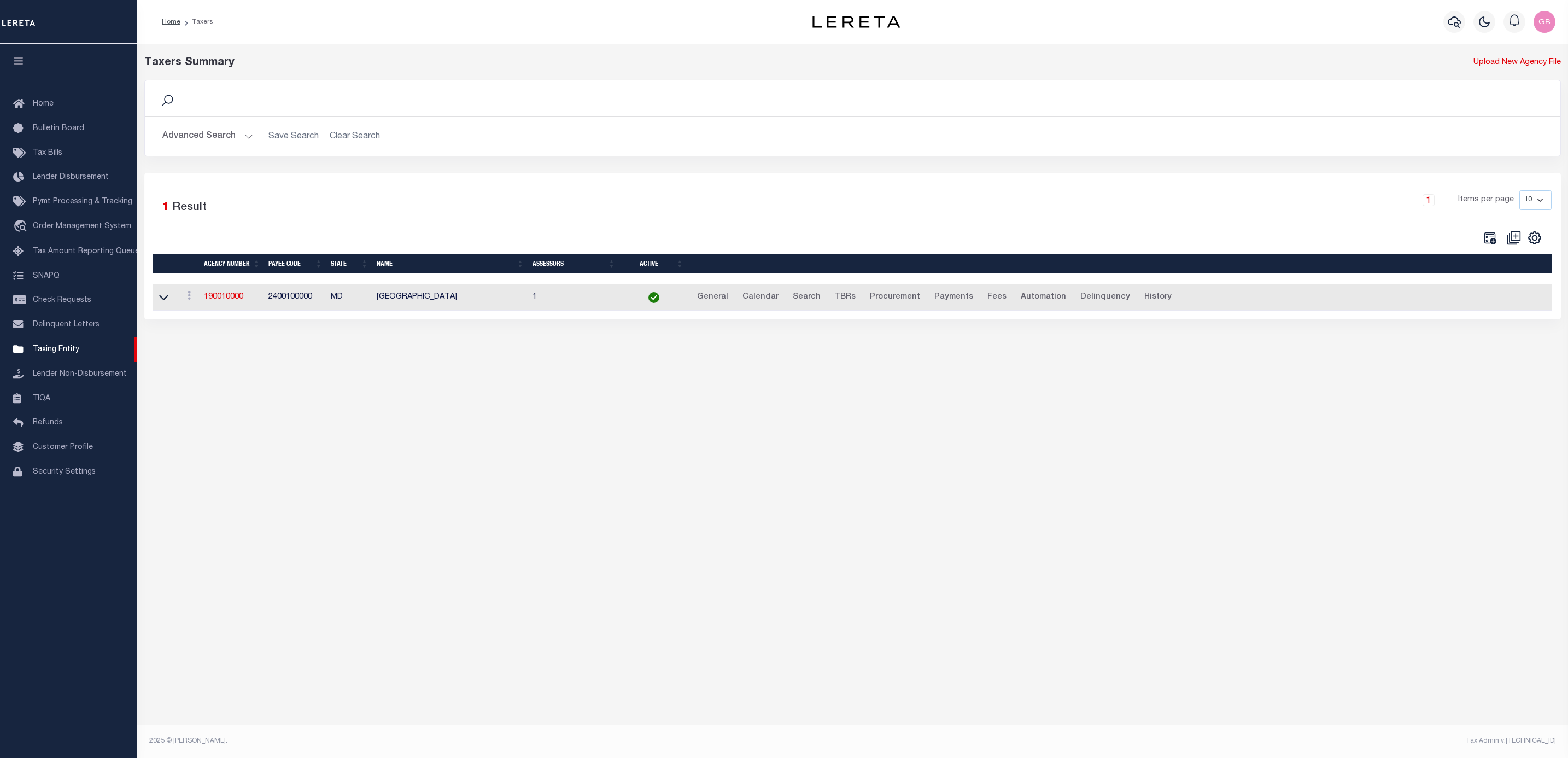
click at [217, 138] on button "Advanced Search" at bounding box center [208, 136] width 91 height 21
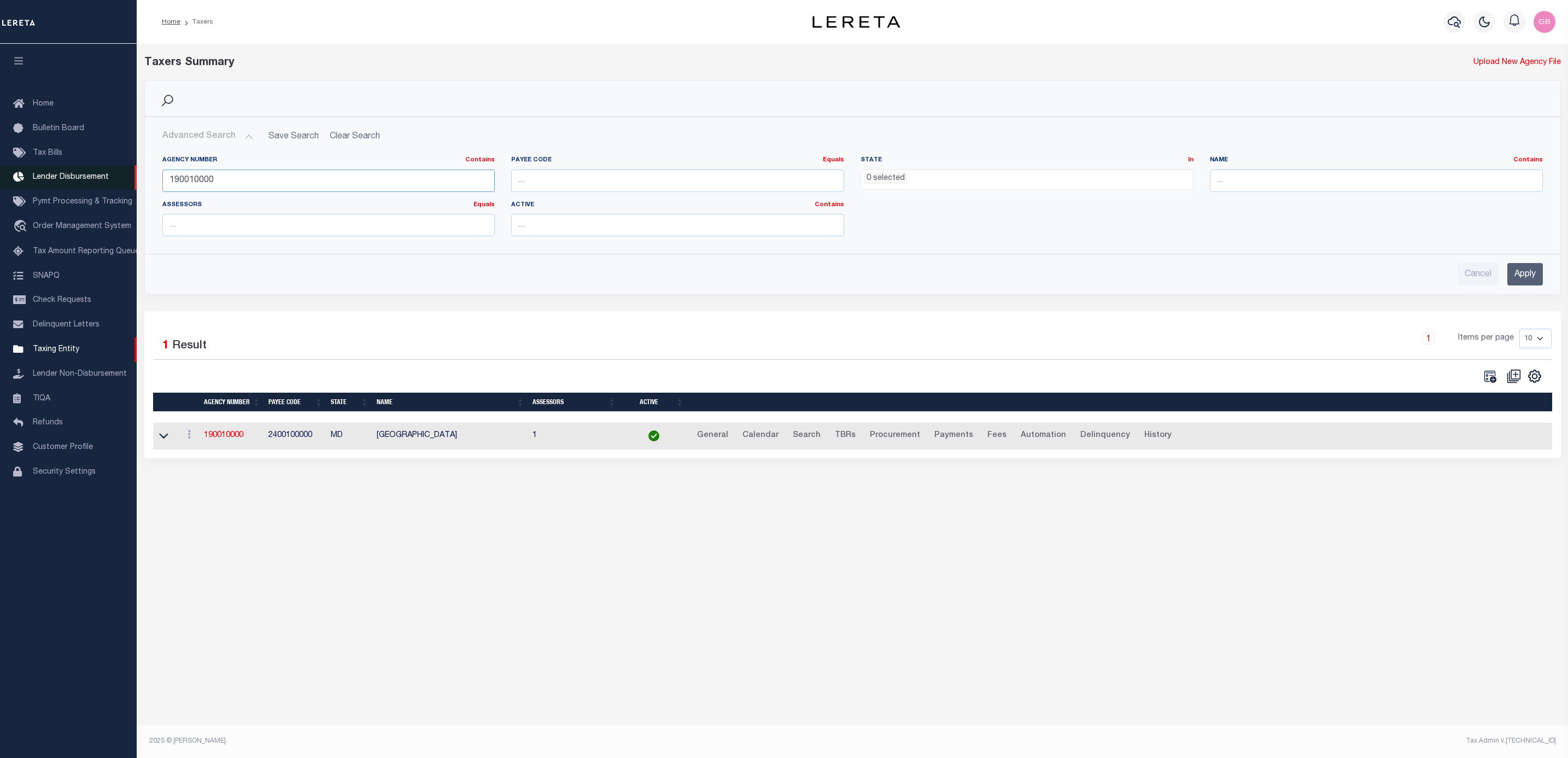
drag, startPoint x: 303, startPoint y: 182, endPoint x: 116, endPoint y: 183, distance: 187.0
click at [116, 183] on div "Home Taxers Profile" at bounding box center [784, 363] width 1568 height 726
drag, startPoint x: 1411, startPoint y: 175, endPoint x: 1408, endPoint y: 170, distance: 5.8
click at [1411, 175] on input "text" at bounding box center [1376, 180] width 333 height 23
type input "hills"
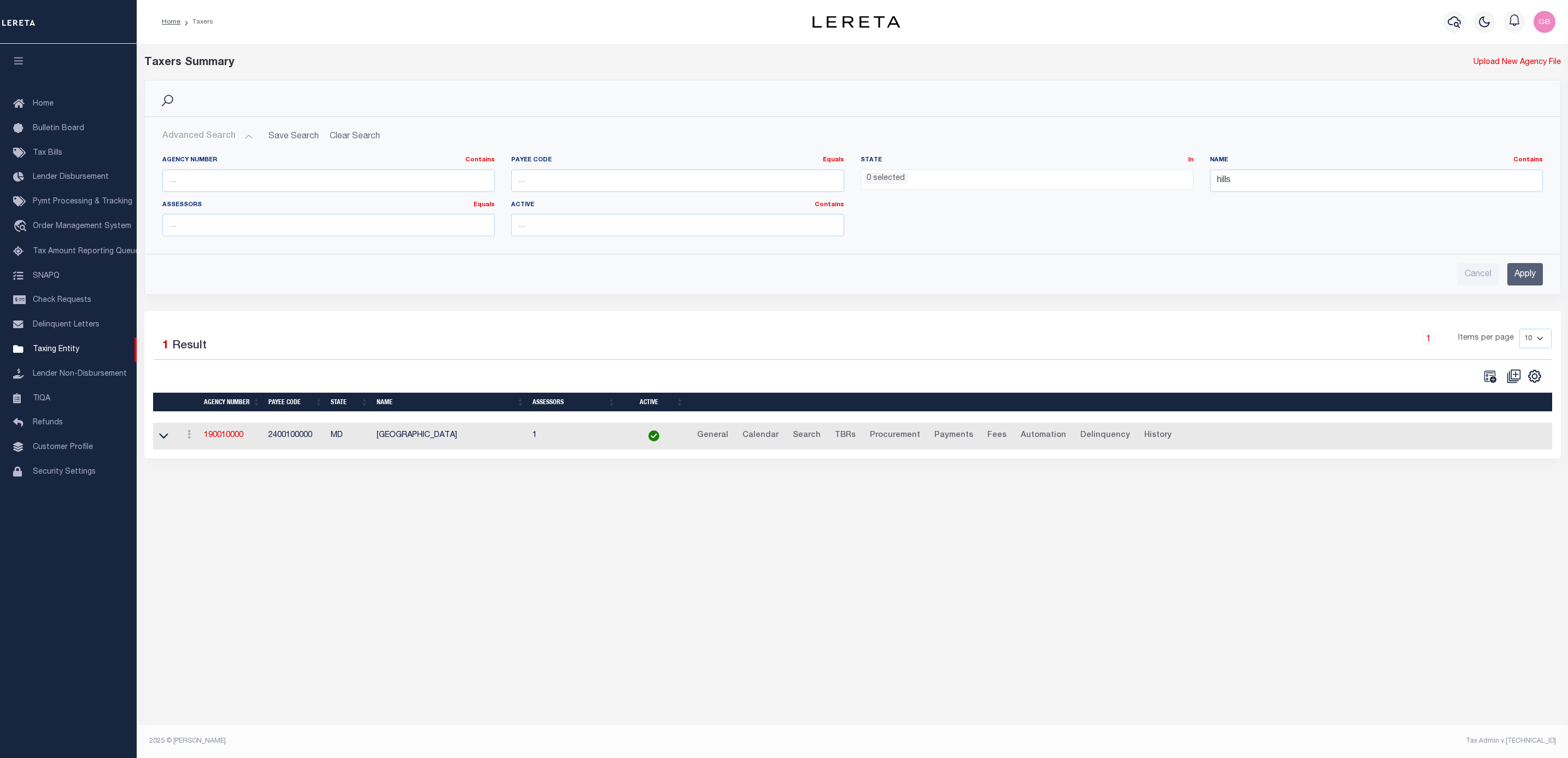
click at [1526, 267] on input "Apply" at bounding box center [1525, 274] width 35 height 23
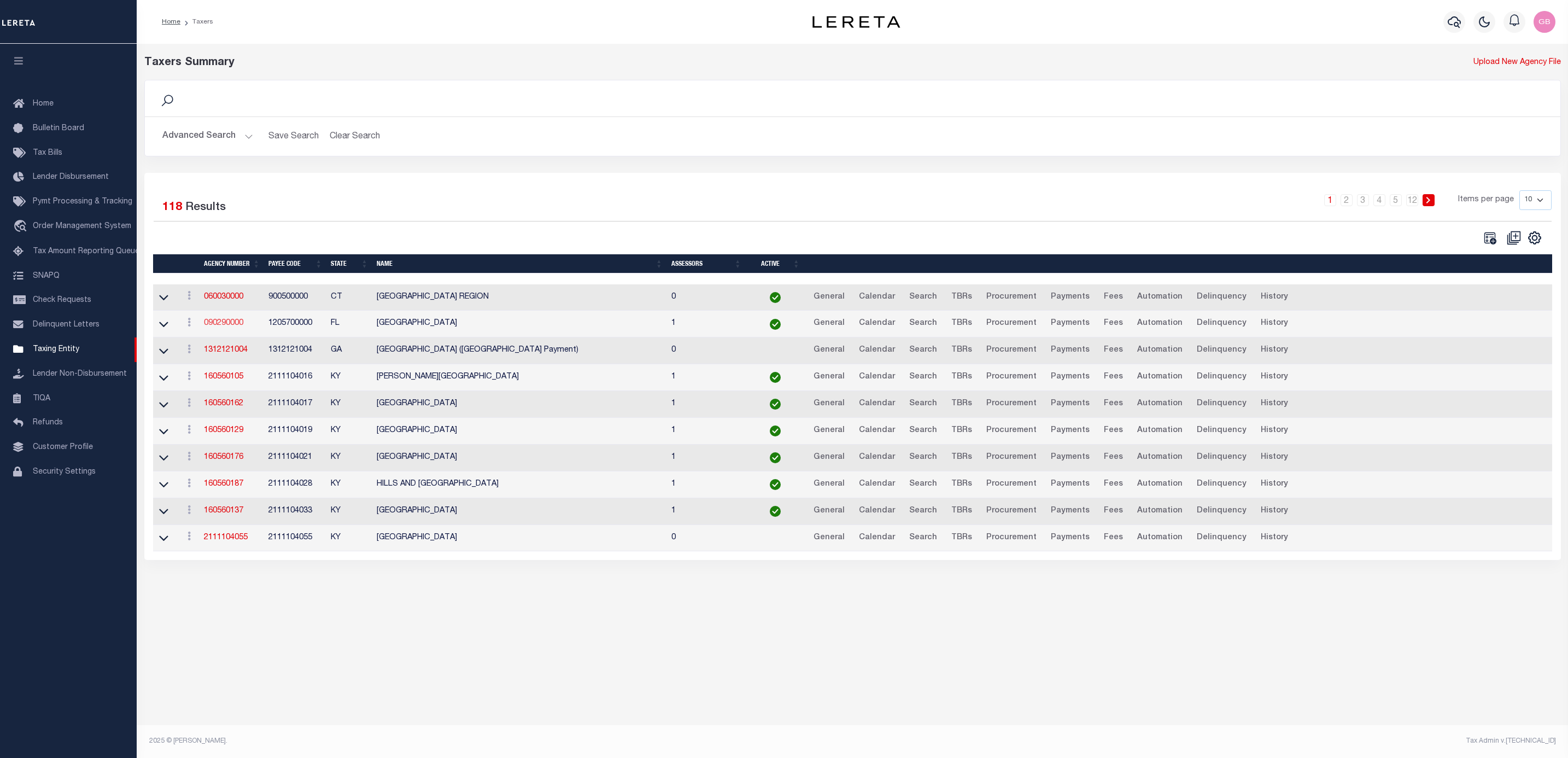
click at [212, 325] on link "090290000" at bounding box center [223, 323] width 40 height 8
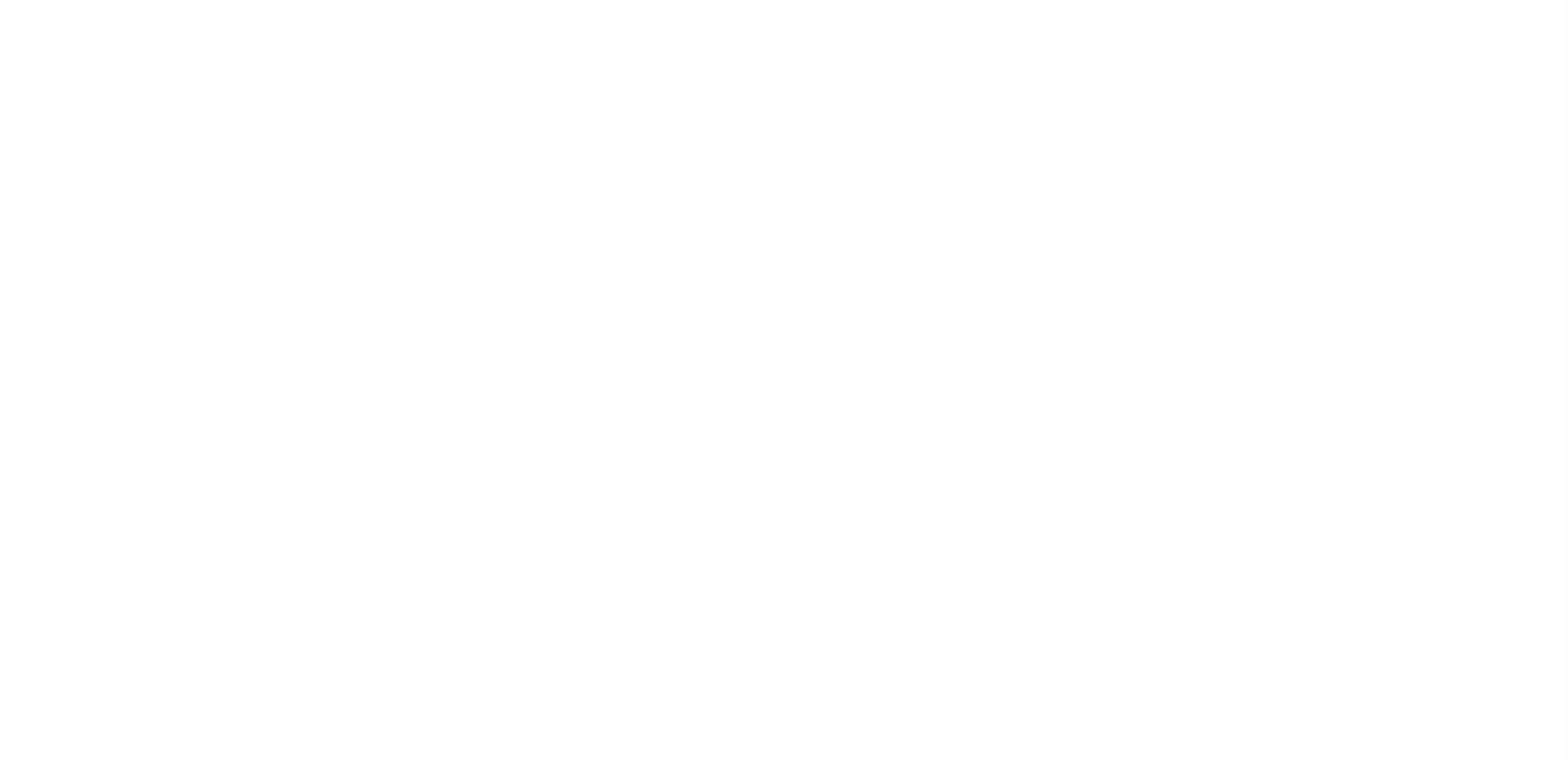
select select
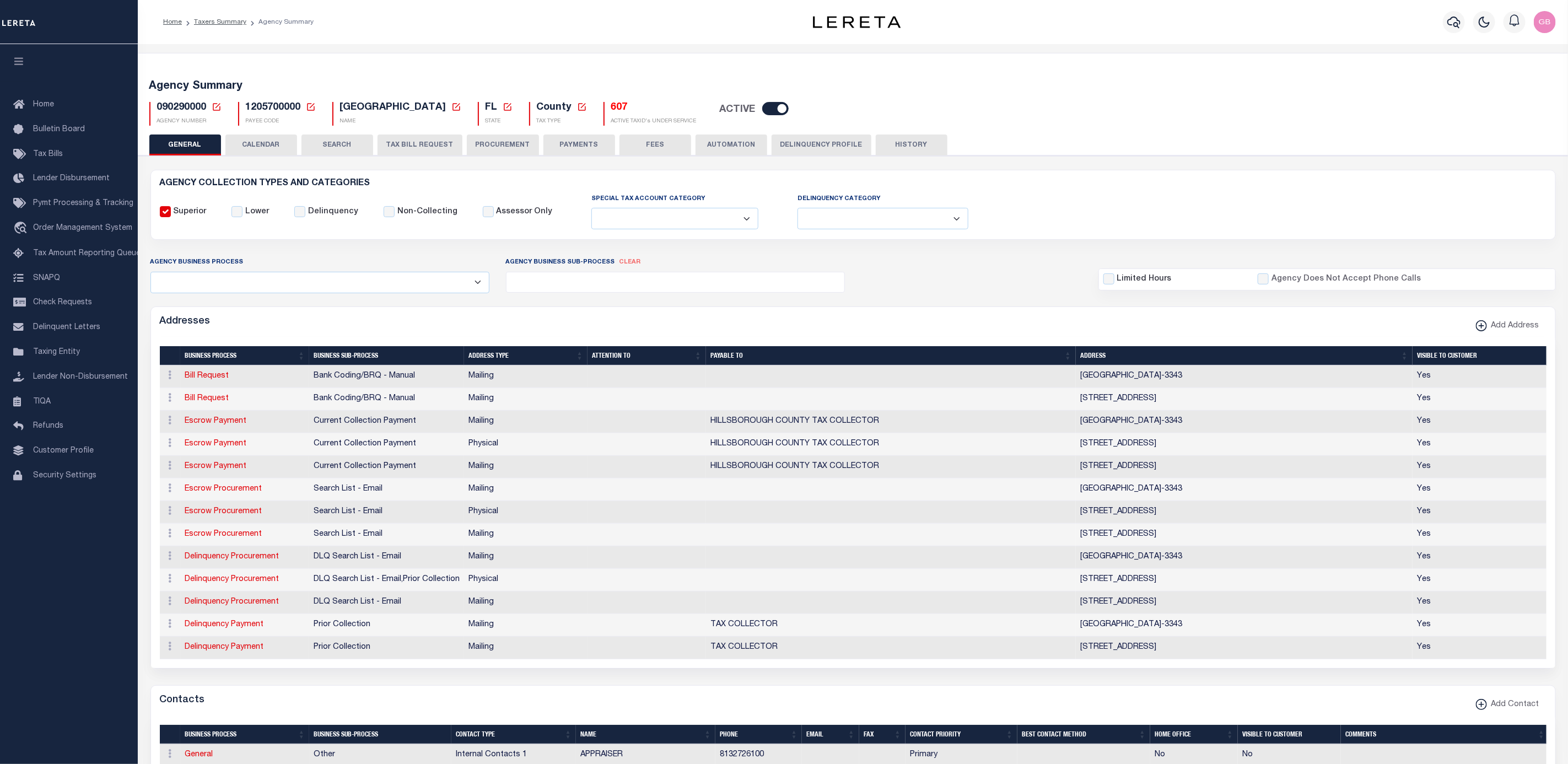
click at [257, 142] on button "CALENDAR" at bounding box center [261, 145] width 72 height 21
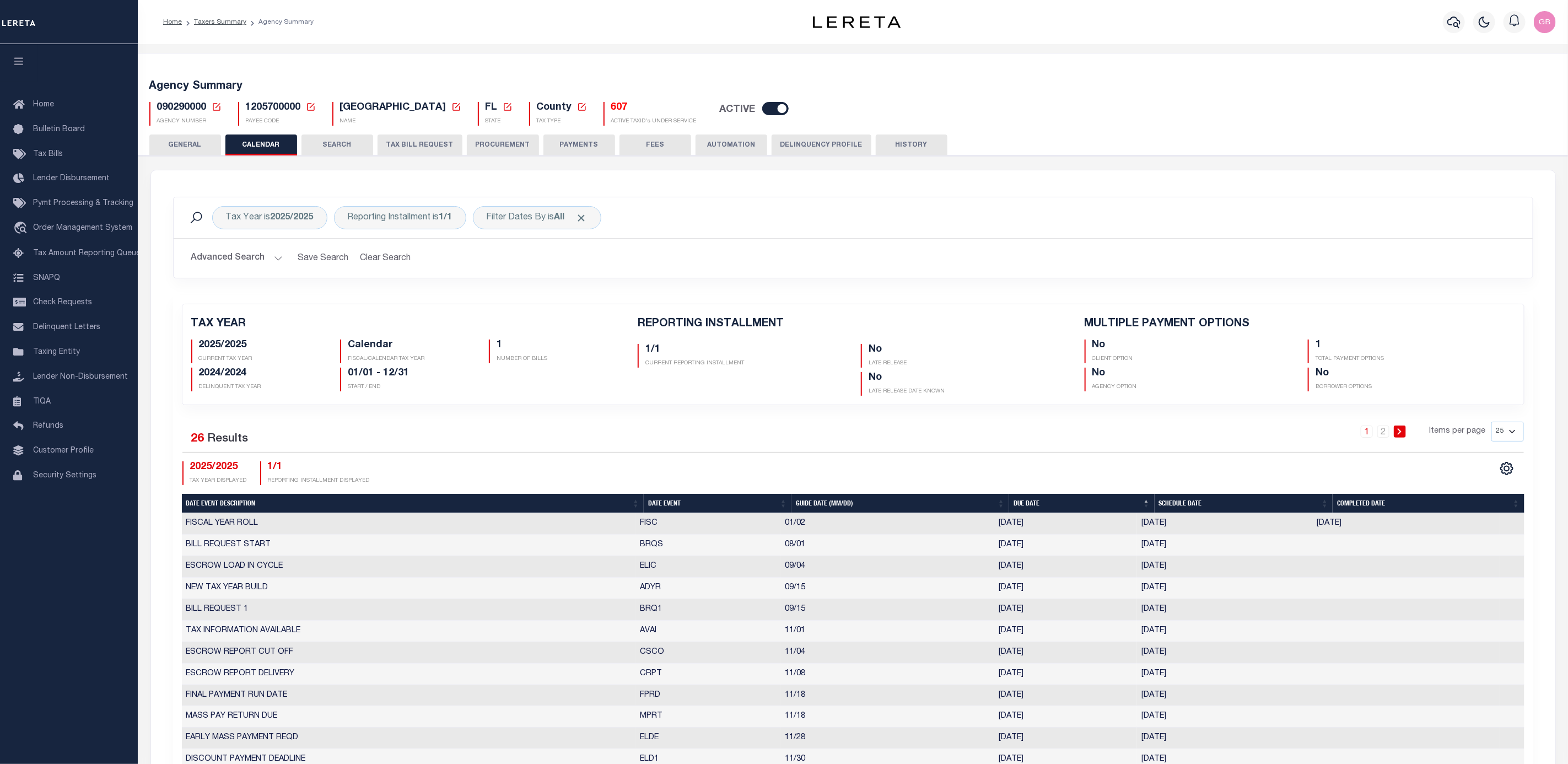
checkbox input "false"
type input "1"
